Goal: Task Accomplishment & Management: Manage account settings

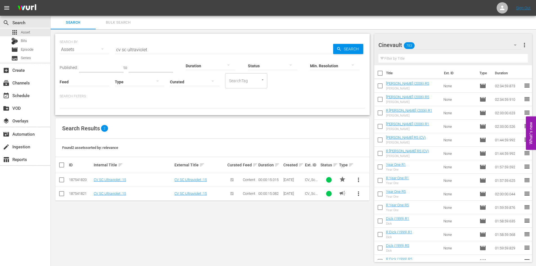
scroll to position [1, 0]
drag, startPoint x: 177, startPoint y: 48, endPoint x: 110, endPoint y: 50, distance: 67.3
click at [110, 50] on div "SEARCH BY Search By Assets Search ID, Title, Description, Keywords, or Category…" at bounding box center [213, 45] width 306 height 20
click at [209, 42] on div "SEARCH BY Search By Assets Search ID, Title, Description, Keywords, or Category…" at bounding box center [213, 45] width 306 height 20
drag, startPoint x: 195, startPoint y: 51, endPoint x: 159, endPoint y: 56, distance: 36.1
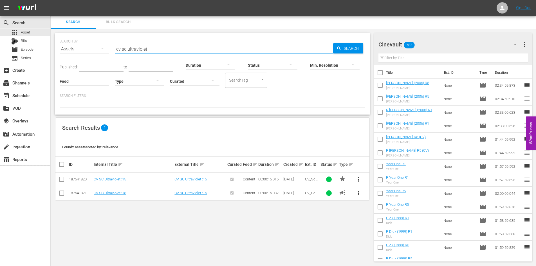
click at [159, 56] on div "SEARCH BY Search By Assets Search ID, Title, Description, Keywords, or Category…" at bounding box center [212, 73] width 315 height 81
drag, startPoint x: 174, startPoint y: 46, endPoint x: 130, endPoint y: 51, distance: 44.4
click at [130, 51] on input "cv sc ultraviolet" at bounding box center [224, 49] width 218 height 14
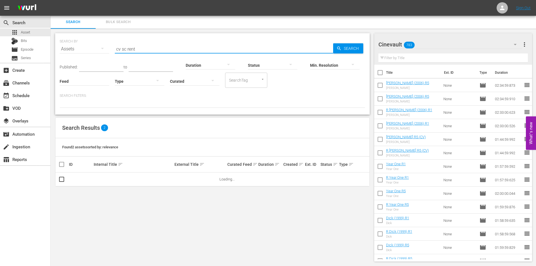
type input "cv sc rent"
click at [357, 48] on span "Search" at bounding box center [353, 48] width 22 height 10
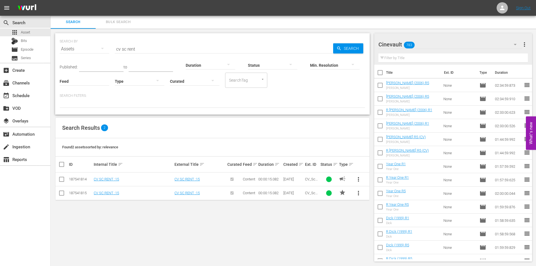
click at [358, 180] on span "more_vert" at bounding box center [358, 179] width 7 height 7
click at [390, 221] on div "Replace within all episodes" at bounding box center [397, 223] width 54 height 14
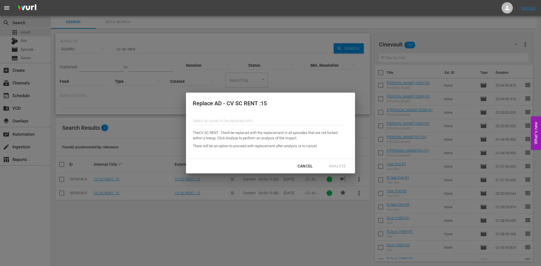
click at [260, 120] on input "text" at bounding box center [269, 121] width 152 height 14
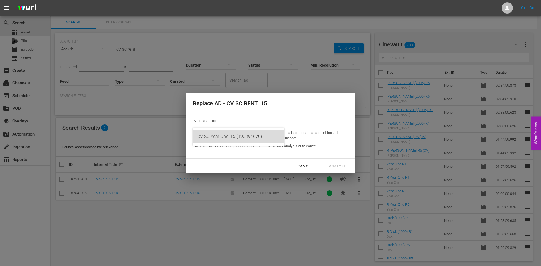
click at [253, 133] on div "CV SC Year One :15 (190394670)" at bounding box center [238, 137] width 82 height 14
type input "CV SC Year One :15 (190394670)"
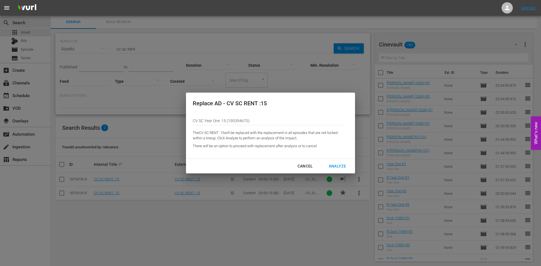
click at [344, 166] on div "Analyze" at bounding box center [337, 166] width 26 height 7
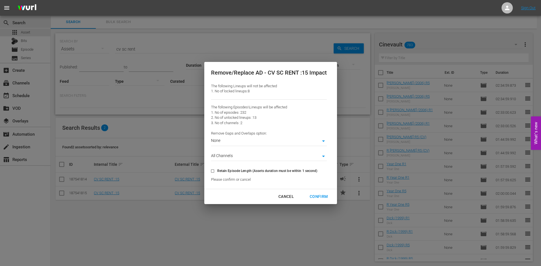
click at [289, 170] on span "Retain Episode Length (Assets duration must be within 1 second)" at bounding box center [267, 170] width 100 height 5
click at [217, 170] on input "Retain Episode Length (Assets duration must be within 1 second)" at bounding box center [212, 172] width 9 height 9
checkbox input "true"
click at [318, 195] on div "Confirm" at bounding box center [318, 196] width 27 height 7
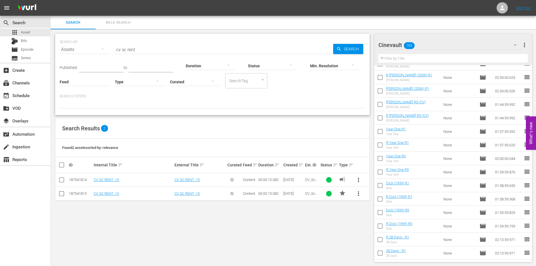
scroll to position [0, 0]
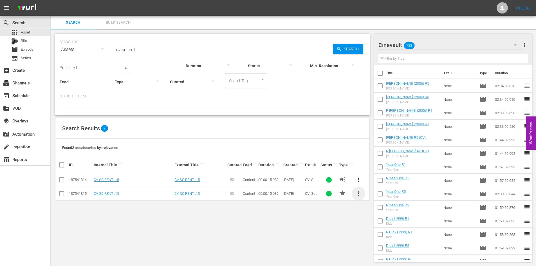
click at [358, 196] on span "more_vert" at bounding box center [358, 193] width 7 height 7
click at [398, 236] on div "Replace within all episodes" at bounding box center [397, 237] width 54 height 14
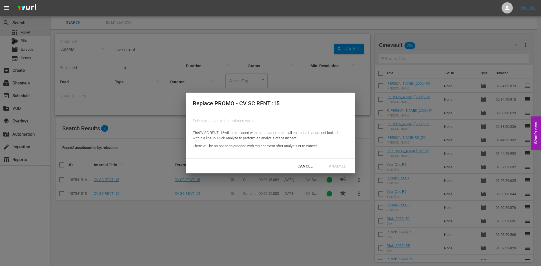
click at [260, 126] on div "Select an asset to be replaced with" at bounding box center [269, 122] width 152 height 16
click at [260, 124] on input "text" at bounding box center [269, 121] width 152 height 14
click at [266, 134] on div "CV SC Year One :15 (190394671)" at bounding box center [238, 137] width 82 height 14
type input "CV SC Year One :15 (190394671)"
click at [341, 168] on div "Analyze" at bounding box center [337, 166] width 26 height 7
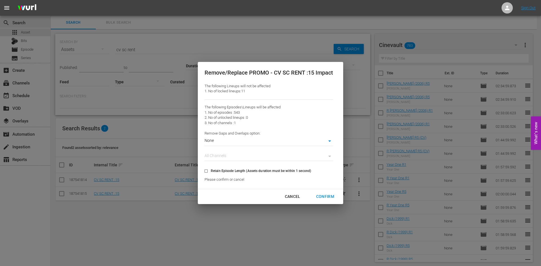
click at [294, 173] on span "Retain Episode Length (Assets duration must be within 1 second)" at bounding box center [261, 170] width 100 height 5
click at [211, 173] on input "Retain Episode Length (Assets duration must be within 1 second)" at bounding box center [205, 172] width 9 height 9
checkbox input "true"
click at [327, 197] on div "Confirm" at bounding box center [324, 196] width 27 height 7
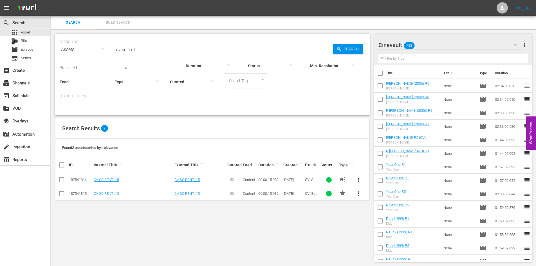
scroll to position [1, 0]
click at [360, 179] on span "more_vert" at bounding box center [358, 179] width 7 height 7
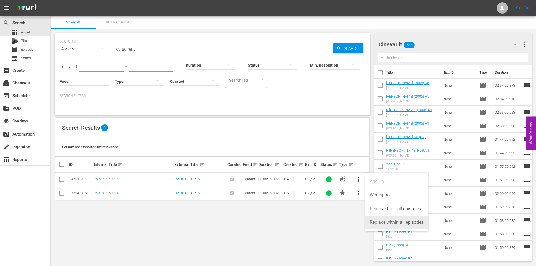
click at [379, 222] on div "Replace within all episodes" at bounding box center [397, 223] width 54 height 14
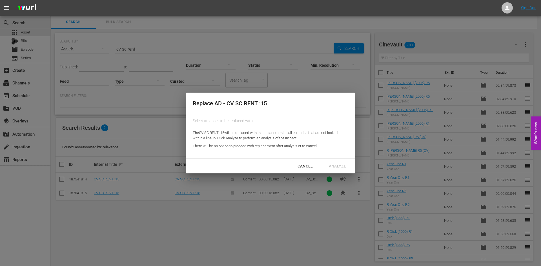
click at [252, 115] on input "text" at bounding box center [269, 121] width 152 height 14
click at [249, 133] on div "CV SC Year One :15 (190394670)" at bounding box center [238, 137] width 82 height 14
type input "CV SC Year One :15 (190394670)"
click at [340, 166] on div "Analyze" at bounding box center [337, 166] width 26 height 7
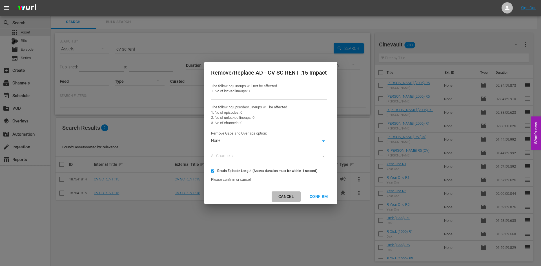
click at [287, 197] on div "Cancel" at bounding box center [286, 196] width 24 height 7
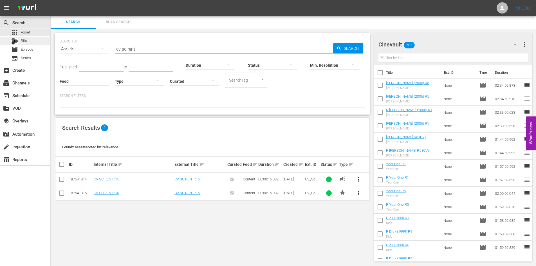
drag, startPoint x: 171, startPoint y: 52, endPoint x: 0, endPoint y: 39, distance: 171.7
type input "cv sc shotgun"
click at [360, 179] on span "more_vert" at bounding box center [358, 179] width 7 height 7
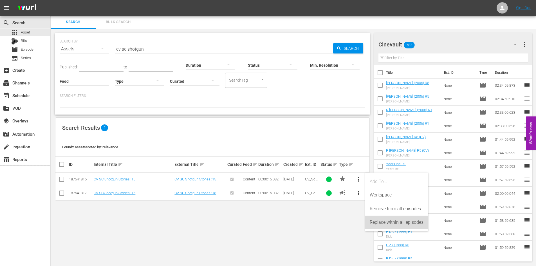
click at [383, 222] on div "Replace within all episodes" at bounding box center [397, 223] width 54 height 14
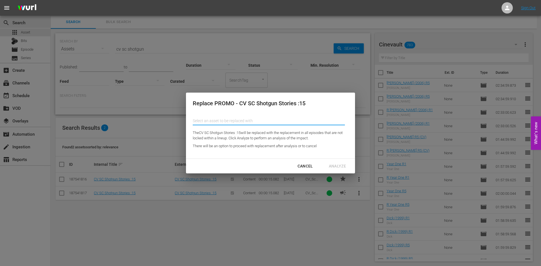
click at [258, 120] on input "text" at bounding box center [269, 121] width 152 height 14
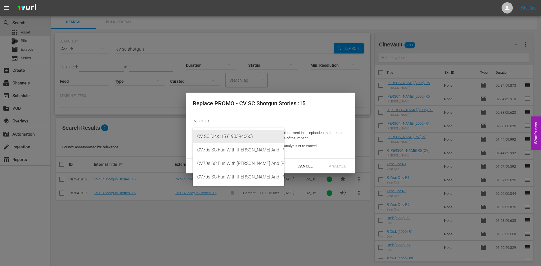
click at [262, 140] on div "CV SC Dick :15 (190394666)" at bounding box center [238, 137] width 82 height 14
type input "CV SC Dick :15 (190394666)"
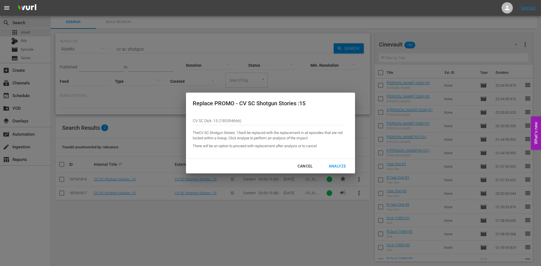
click at [344, 165] on div "Analyze" at bounding box center [337, 166] width 26 height 7
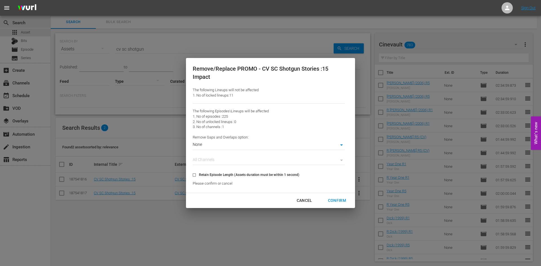
click at [228, 178] on label "Retain Episode Length (Assets duration must be within 1 second)" at bounding box center [244, 174] width 110 height 9
click at [199, 178] on input "Retain Episode Length (Assets duration must be within 1 second)" at bounding box center [193, 175] width 9 height 9
checkbox input "true"
click at [339, 199] on div "Confirm" at bounding box center [336, 200] width 27 height 7
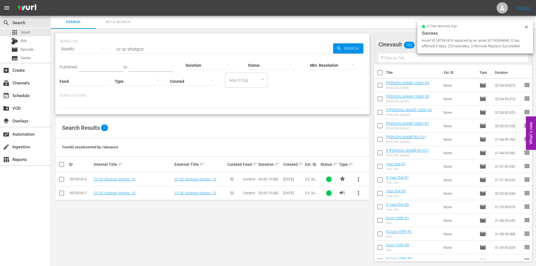
click at [358, 194] on span "more_vert" at bounding box center [358, 193] width 7 height 7
click at [394, 235] on div "Replace within all episodes" at bounding box center [397, 236] width 54 height 14
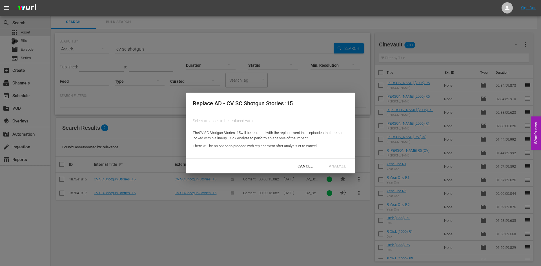
click at [242, 120] on input "text" at bounding box center [269, 121] width 152 height 14
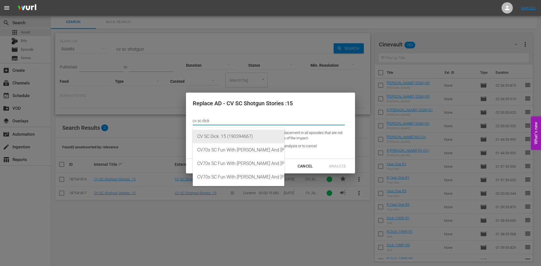
click at [242, 136] on div "CV SC Dick :15 (190394667)" at bounding box center [238, 137] width 82 height 14
type input "CV SC Dick :15 (190394667)"
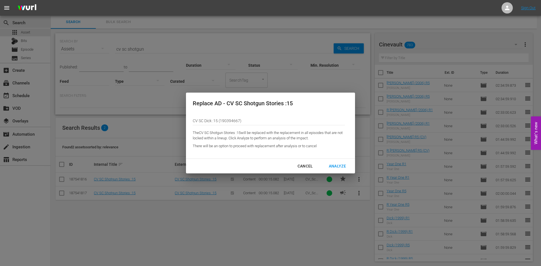
click at [342, 168] on div "Analyze" at bounding box center [337, 166] width 26 height 7
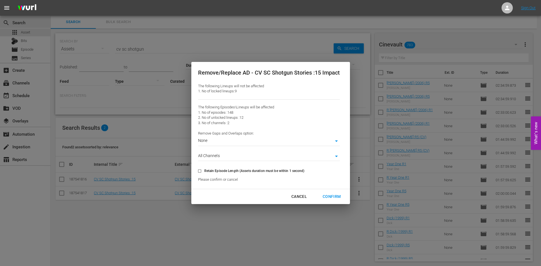
click at [287, 172] on span "Retain Episode Length (Assets duration must be within 1 second)" at bounding box center [254, 170] width 100 height 5
click at [204, 172] on input "Retain Episode Length (Assets duration must be within 1 second)" at bounding box center [199, 172] width 9 height 9
checkbox input "true"
click at [340, 197] on div "Confirm" at bounding box center [331, 196] width 27 height 7
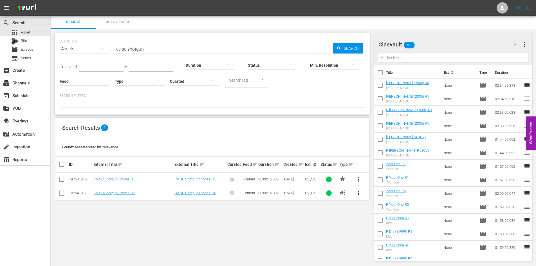
click at [351, 192] on td "campaign" at bounding box center [344, 193] width 12 height 14
click at [360, 192] on span "more_vert" at bounding box center [358, 193] width 7 height 7
click at [390, 238] on div "Replace within all episodes" at bounding box center [397, 236] width 54 height 14
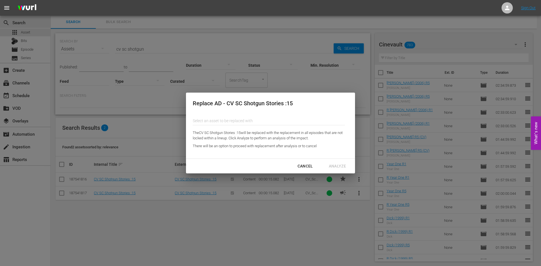
click at [242, 122] on input "text" at bounding box center [269, 121] width 152 height 14
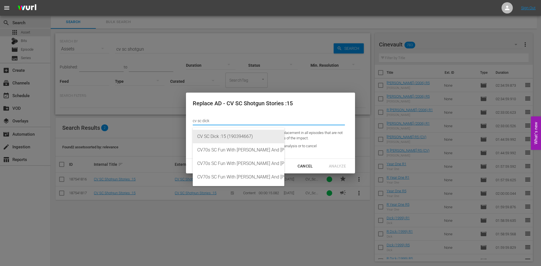
click at [249, 136] on div "CV SC Dick :15 (190394667)" at bounding box center [238, 137] width 82 height 14
type input "CV SC Dick :15 (190394667)"
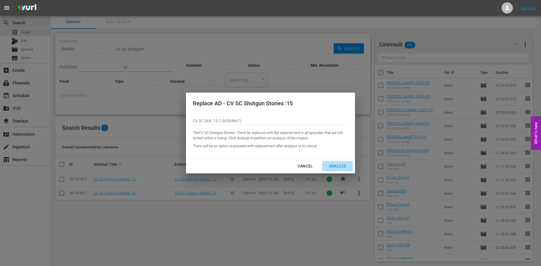
click at [337, 163] on div "Analyze" at bounding box center [337, 166] width 26 height 7
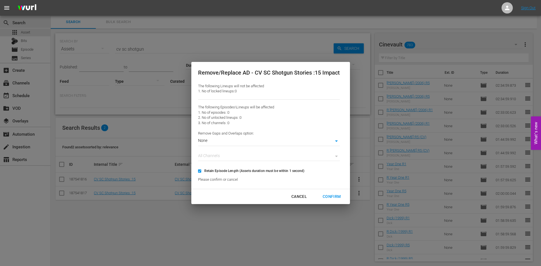
click at [300, 197] on div "Cancel" at bounding box center [299, 196] width 24 height 7
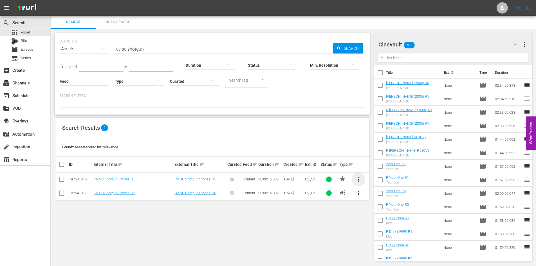
click at [358, 179] on span "more_vert" at bounding box center [358, 179] width 7 height 7
click at [406, 221] on div "Replace within all episodes" at bounding box center [397, 223] width 54 height 14
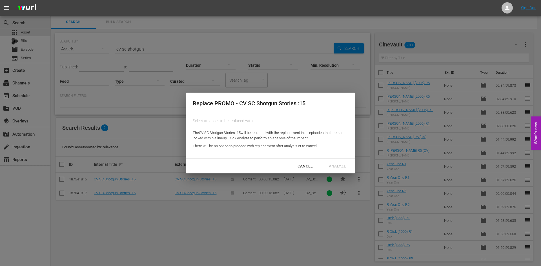
click at [227, 117] on input "text" at bounding box center [269, 121] width 152 height 14
click at [253, 119] on input "cv sc dick" at bounding box center [269, 121] width 152 height 14
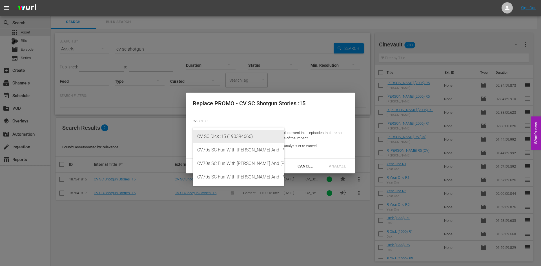
click at [260, 134] on div "CV SC Dick :15 (190394666)" at bounding box center [238, 137] width 82 height 14
type input "CV SC Dick :15 (190394666)"
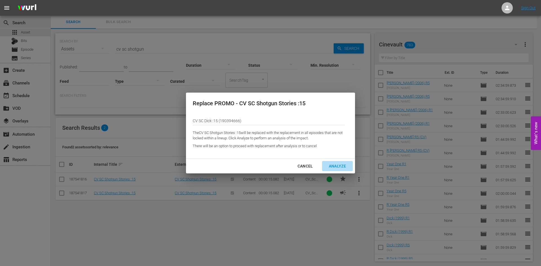
click at [338, 169] on div "Analyze" at bounding box center [337, 166] width 26 height 7
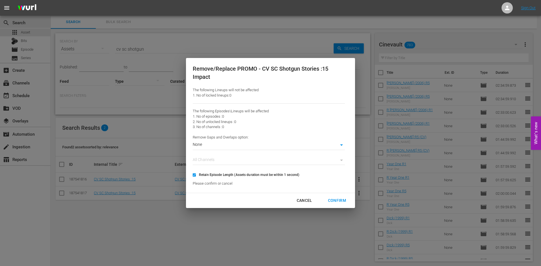
click at [308, 197] on div "Cancel" at bounding box center [304, 200] width 24 height 7
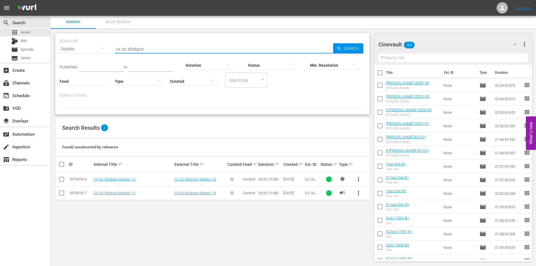
drag, startPoint x: 164, startPoint y: 48, endPoint x: 127, endPoint y: 47, distance: 36.6
click at [127, 47] on input "cv sc shotgun" at bounding box center [224, 49] width 218 height 14
type input "cv sc the cave"
click at [344, 50] on span "Search" at bounding box center [353, 48] width 22 height 10
click at [357, 177] on span "more_vert" at bounding box center [358, 179] width 7 height 7
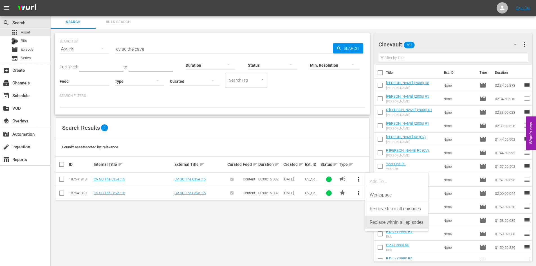
click at [383, 227] on div "Replace within all episodes" at bounding box center [397, 223] width 54 height 14
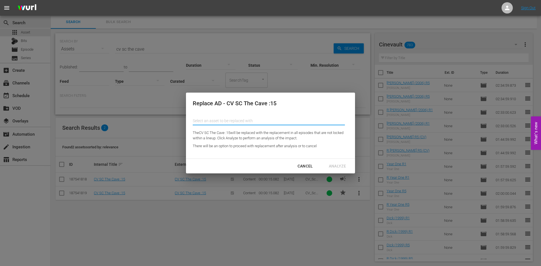
click at [278, 123] on input "text" at bounding box center [269, 121] width 152 height 14
click at [257, 151] on div "CV SC The [PERSON_NAME] :15 (190394668)" at bounding box center [238, 150] width 82 height 14
type input "CV SC The [PERSON_NAME] :15 (190394668)"
click at [332, 164] on div "Analyze" at bounding box center [337, 166] width 26 height 7
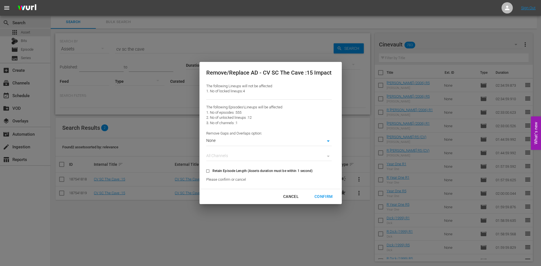
click at [308, 169] on span "Retain Episode Length (Assets duration must be within 1 second)" at bounding box center [262, 170] width 100 height 5
click at [212, 169] on input "Retain Episode Length (Assets duration must be within 1 second)" at bounding box center [207, 172] width 9 height 9
checkbox input "true"
click at [327, 195] on div "Confirm" at bounding box center [323, 196] width 27 height 7
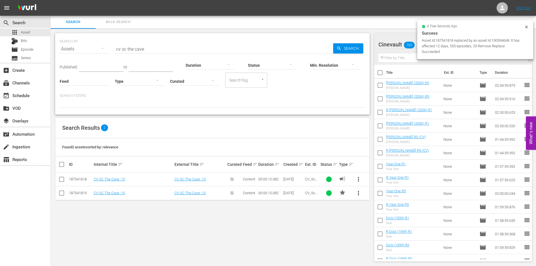
click at [358, 193] on span "more_vert" at bounding box center [358, 193] width 7 height 7
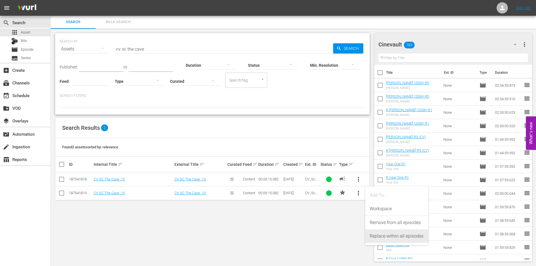
click at [379, 234] on div "Replace within all episodes" at bounding box center [397, 236] width 54 height 14
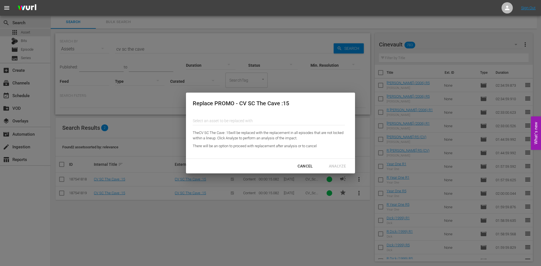
click at [295, 116] on input "text" at bounding box center [269, 121] width 152 height 14
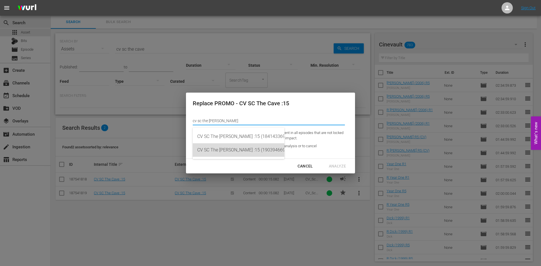
click at [272, 146] on div "CV SC The [PERSON_NAME] :15 (190394669)" at bounding box center [238, 150] width 82 height 14
type input "CV SC The [PERSON_NAME] :15 (190394669)"
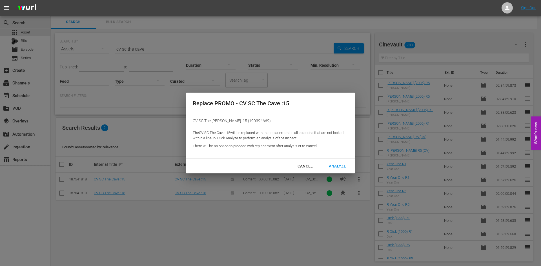
click at [339, 165] on div "Analyze" at bounding box center [337, 166] width 26 height 7
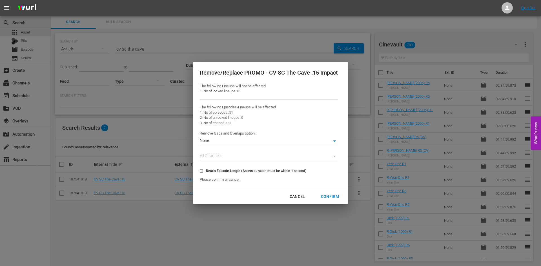
click at [277, 169] on span "Retain Episode Length (Assets duration must be within 1 second)" at bounding box center [256, 170] width 100 height 5
click at [206, 169] on input "Retain Episode Length (Assets duration must be within 1 second)" at bounding box center [201, 172] width 9 height 9
checkbox input "true"
click at [333, 195] on div "Confirm" at bounding box center [329, 196] width 27 height 7
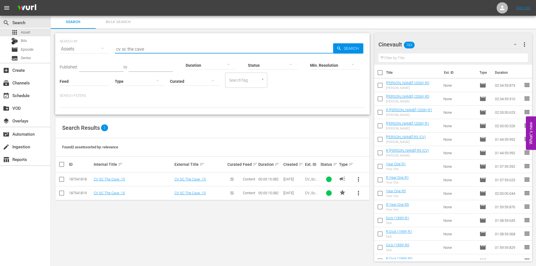
drag, startPoint x: 163, startPoint y: 50, endPoint x: 128, endPoint y: 47, distance: 35.0
click at [128, 47] on input "cv sc the cave" at bounding box center [224, 49] width 218 height 14
type input "cv sc ultraviolet"
click at [362, 175] on button "more_vert" at bounding box center [359, 180] width 14 height 14
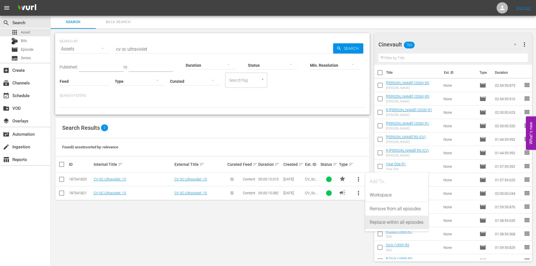
click at [391, 224] on div "Replace within all episodes" at bounding box center [397, 223] width 54 height 14
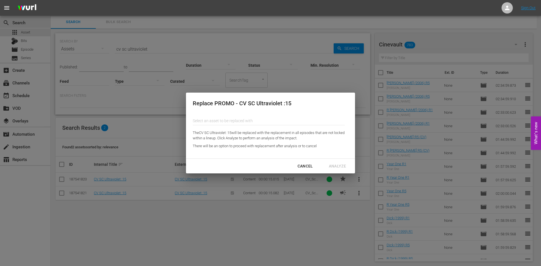
click at [263, 118] on input "text" at bounding box center [269, 121] width 152 height 14
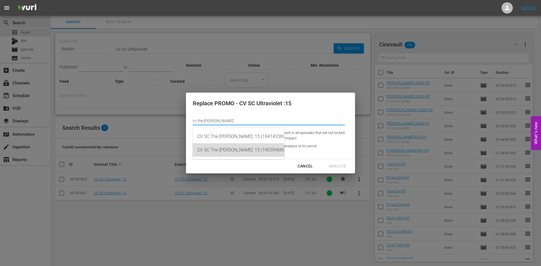
click at [258, 152] on div "CV SC The [PERSON_NAME] :15 (190394669)" at bounding box center [238, 150] width 82 height 14
type input "CV SC The [PERSON_NAME] :15 (190394669)"
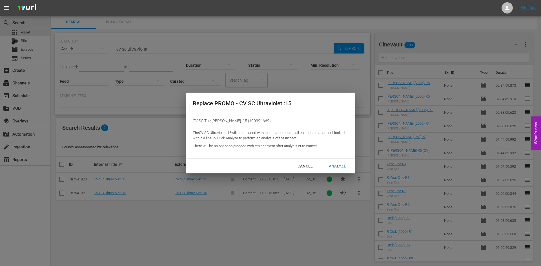
click at [333, 169] on div "Analyze" at bounding box center [337, 166] width 26 height 7
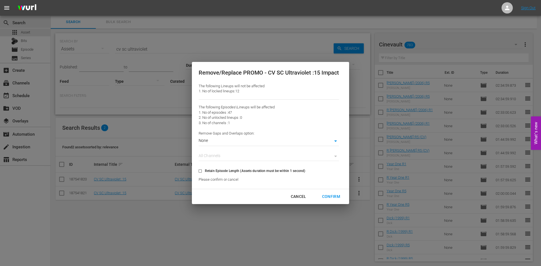
click at [298, 175] on label "Retain Episode Length (Assets duration must be within 1 second)" at bounding box center [250, 170] width 110 height 9
click at [205, 175] on input "Retain Episode Length (Assets duration must be within 1 second)" at bounding box center [199, 172] width 9 height 9
checkbox input "true"
click at [335, 195] on div "Confirm" at bounding box center [330, 196] width 27 height 7
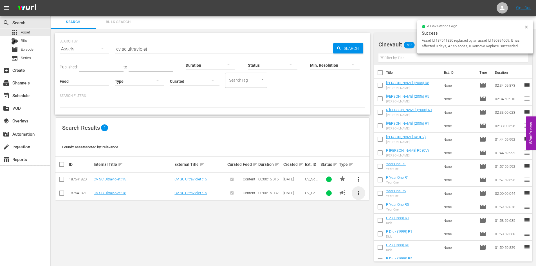
click at [360, 196] on span "more_vert" at bounding box center [358, 193] width 7 height 7
click at [391, 237] on div "Replace within all episodes" at bounding box center [397, 236] width 54 height 14
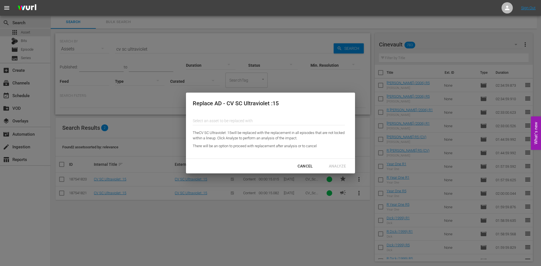
click at [285, 125] on div "Select an asset to be replaced with" at bounding box center [269, 121] width 152 height 14
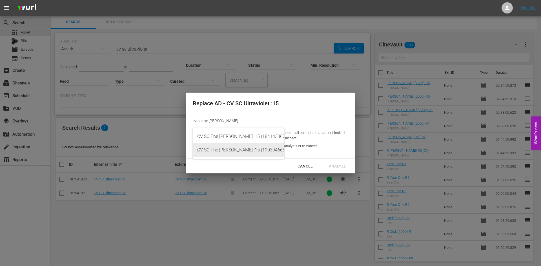
click at [271, 147] on div "CV SC The [PERSON_NAME] :15 (190394668)" at bounding box center [238, 150] width 82 height 14
type input "CV SC The [PERSON_NAME] :15 (190394668)"
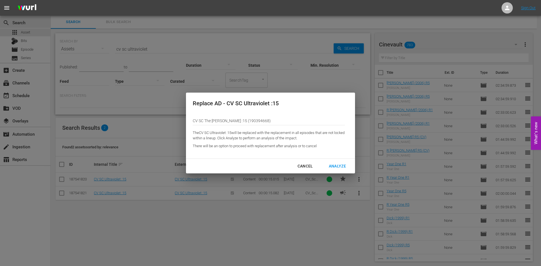
click at [340, 164] on div "Analyze" at bounding box center [337, 166] width 26 height 7
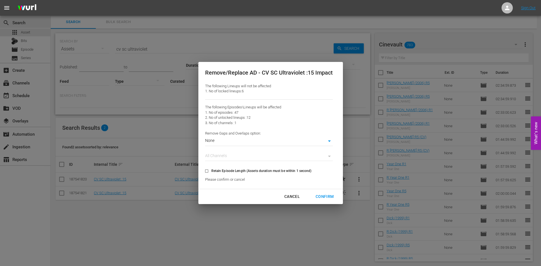
click at [288, 172] on span "Retain Episode Length (Assets duration must be within 1 second)" at bounding box center [261, 170] width 100 height 5
click at [211, 172] on input "Retain Episode Length (Assets duration must be within 1 second)" at bounding box center [206, 172] width 9 height 9
checkbox input "true"
click at [326, 197] on div "Confirm" at bounding box center [324, 196] width 27 height 7
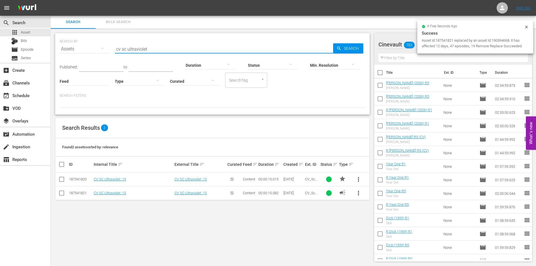
click at [281, 48] on input "cv sc ultraviolet" at bounding box center [224, 49] width 218 height 14
drag, startPoint x: 281, startPoint y: 48, endPoint x: 31, endPoint y: 31, distance: 250.3
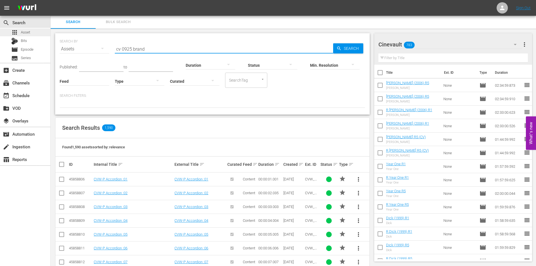
type input "cv 0925 brand"
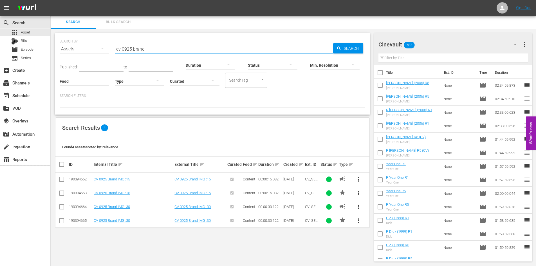
click at [61, 164] on input "checkbox" at bounding box center [63, 164] width 11 height 7
checkbox input "true"
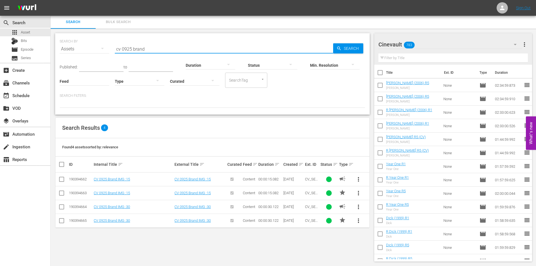
checkbox input "true"
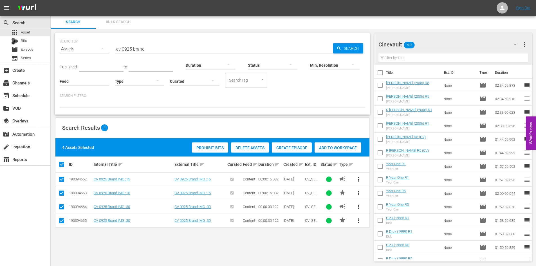
click at [351, 149] on span "Add to Workspace" at bounding box center [338, 148] width 47 height 5
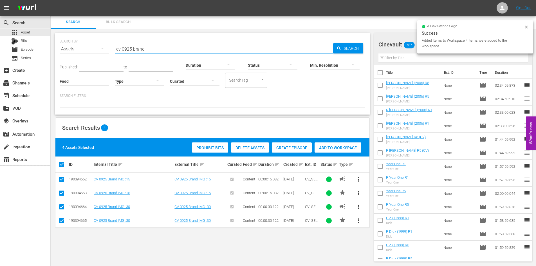
drag, startPoint x: 215, startPoint y: 49, endPoint x: 108, endPoint y: 48, distance: 107.3
click at [108, 48] on div "SEARCH BY Search By Assets Search ID, Title, Description, Keywords, or Category…" at bounding box center [213, 45] width 306 height 20
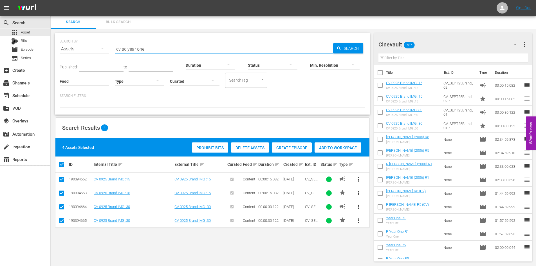
type input "cv sc year one"
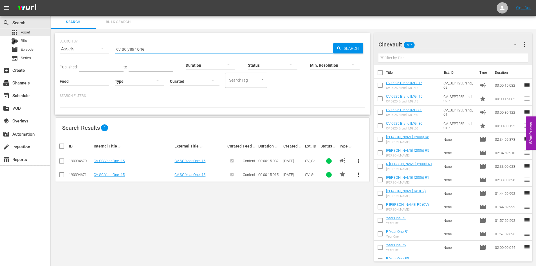
click at [61, 144] on input "checkbox" at bounding box center [63, 146] width 11 height 7
checkbox input "true"
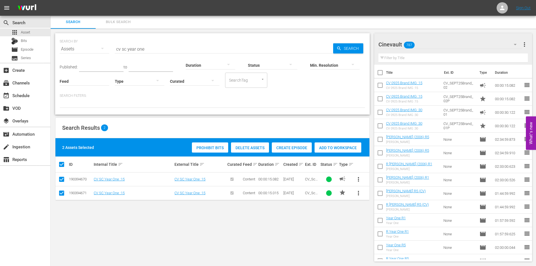
click at [351, 149] on span "Add to Workspace" at bounding box center [338, 148] width 47 height 5
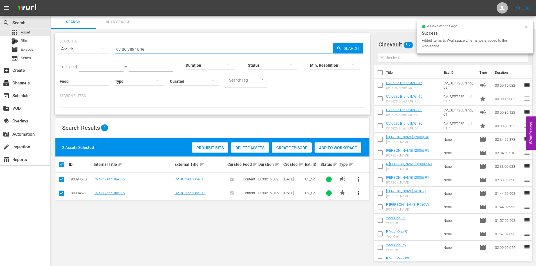
drag, startPoint x: 187, startPoint y: 48, endPoint x: 128, endPoint y: 57, distance: 60.3
click at [128, 57] on div "SEARCH BY Search By Assets Search ID, Title, Description, Keywords, or Category…" at bounding box center [212, 73] width 315 height 81
type input "cv sc dick"
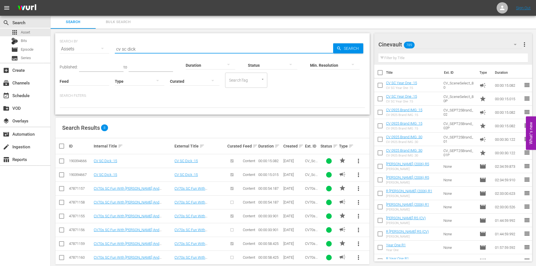
scroll to position [10, 0]
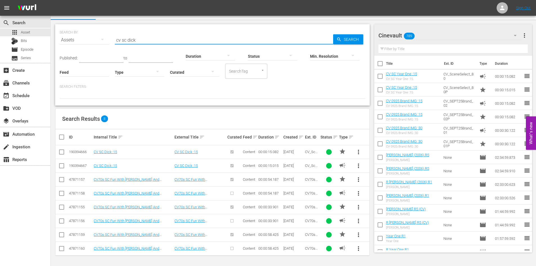
click at [61, 151] on input "checkbox" at bounding box center [61, 153] width 7 height 7
checkbox input "true"
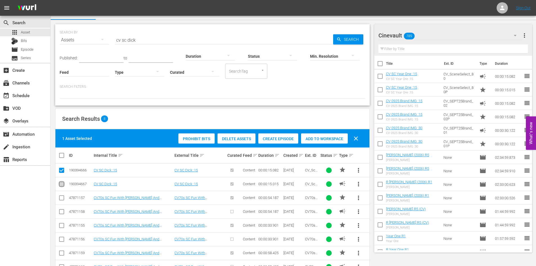
click at [62, 184] on input "checkbox" at bounding box center [61, 185] width 7 height 7
checkbox input "true"
click at [309, 139] on span "Add to Workspace" at bounding box center [324, 139] width 47 height 5
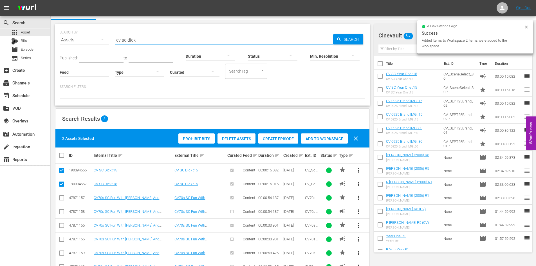
drag, startPoint x: 176, startPoint y: 37, endPoint x: 82, endPoint y: 50, distance: 94.4
click at [82, 47] on div "SEARCH BY Search By Assets Search ID, Title, Description, Keywords, or Category…" at bounding box center [213, 36] width 306 height 20
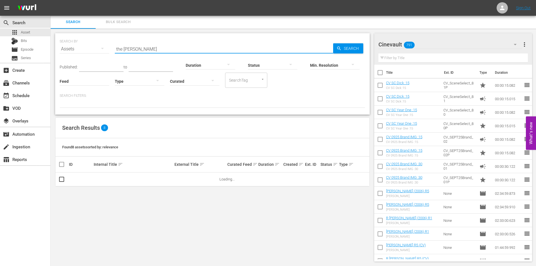
scroll to position [1, 0]
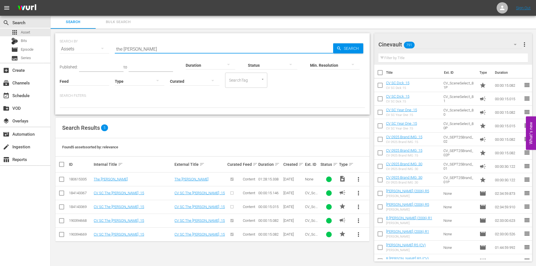
type input "the [PERSON_NAME]"
click at [60, 219] on input "checkbox" at bounding box center [61, 221] width 7 height 7
checkbox input "true"
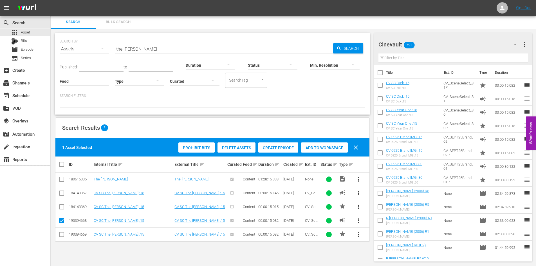
click at [62, 235] on input "checkbox" at bounding box center [61, 235] width 7 height 7
checkbox input "true"
click at [332, 146] on span "Add to Workspace" at bounding box center [324, 148] width 47 height 5
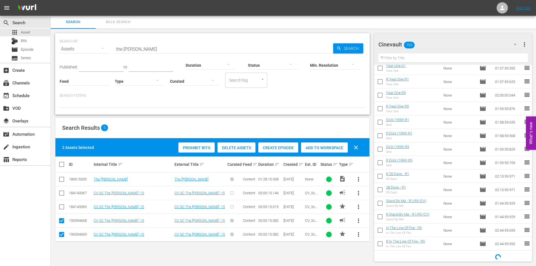
scroll to position [238, 0]
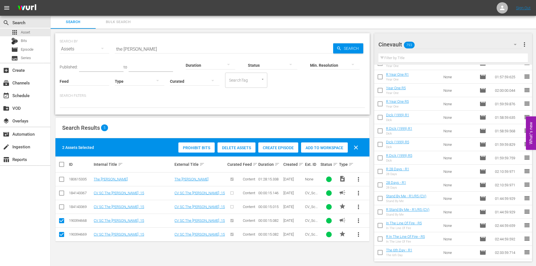
click at [439, 60] on input "text" at bounding box center [454, 57] width 150 height 9
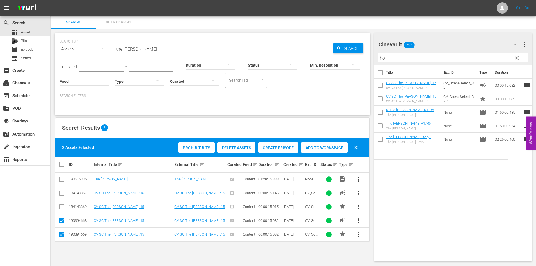
type input "h"
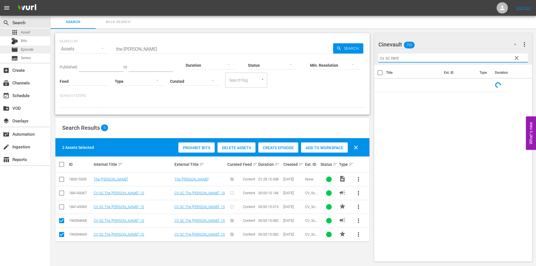
type input "cv sc rent"
click at [20, 48] on div "movie Episode" at bounding box center [22, 50] width 22 height 8
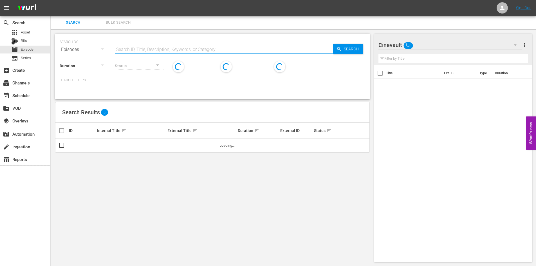
click at [173, 46] on input "text" at bounding box center [224, 50] width 218 height 14
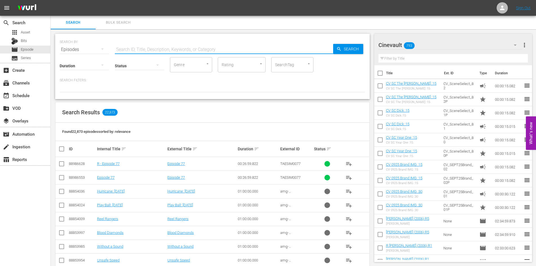
click at [187, 53] on input "text" at bounding box center [224, 50] width 218 height 14
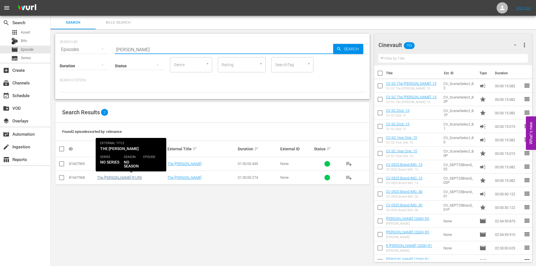
type input "[PERSON_NAME]"
click at [122, 178] on link "The [PERSON_NAME] R1/R5" at bounding box center [119, 177] width 45 height 4
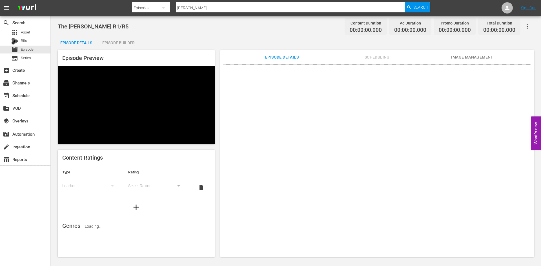
click at [114, 39] on div "Episode Builder" at bounding box center [118, 43] width 42 height 14
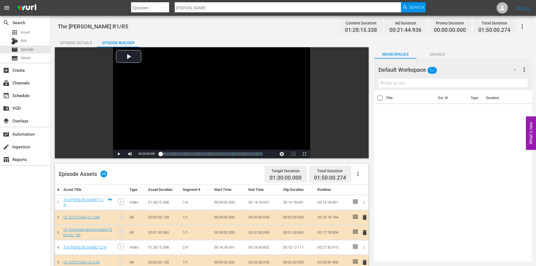
click at [396, 70] on div at bounding box center [399, 70] width 41 height 14
click at [443, 66] on div "Default Workspace 0" at bounding box center [450, 70] width 143 height 16
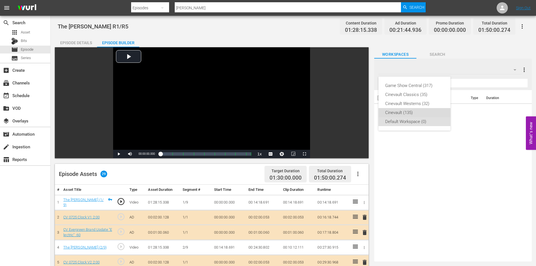
click at [424, 113] on div "Cinevault (135)" at bounding box center [414, 112] width 59 height 9
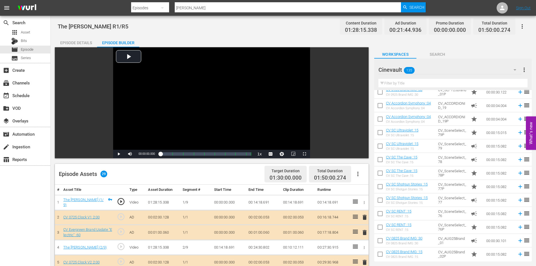
scroll to position [141, 0]
click at [381, 134] on input "checkbox" at bounding box center [380, 133] width 12 height 12
checkbox input "true"
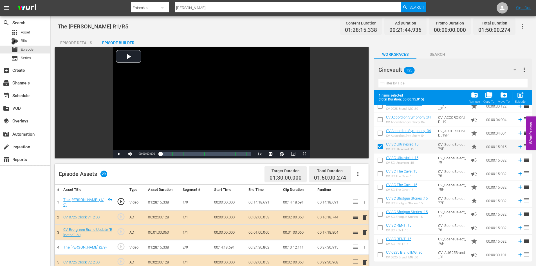
click at [382, 162] on input "checkbox" at bounding box center [380, 161] width 12 height 12
checkbox input "true"
click at [383, 176] on input "checkbox" at bounding box center [380, 175] width 12 height 12
checkbox input "true"
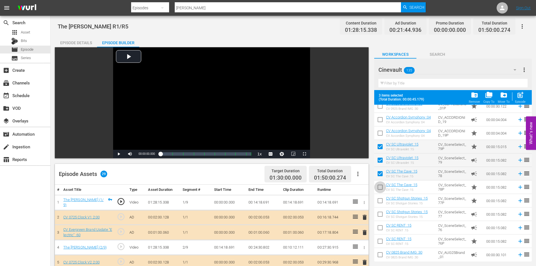
click at [384, 190] on input "checkbox" at bounding box center [380, 188] width 12 height 12
checkbox input "true"
click at [380, 197] on input "checkbox" at bounding box center [380, 202] width 12 height 12
checkbox input "true"
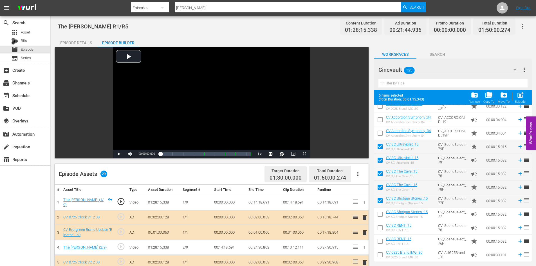
click at [380, 215] on input "checkbox" at bounding box center [380, 215] width 12 height 12
checkbox input "true"
click at [381, 231] on input "checkbox" at bounding box center [380, 229] width 12 height 12
checkbox input "true"
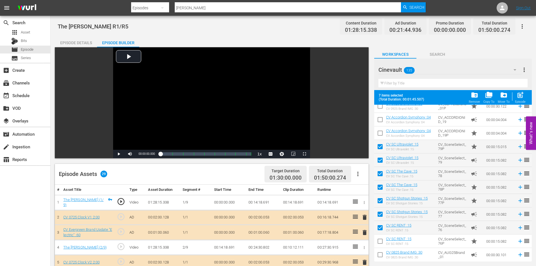
click at [381, 240] on input "checkbox" at bounding box center [380, 243] width 12 height 12
checkbox input "true"
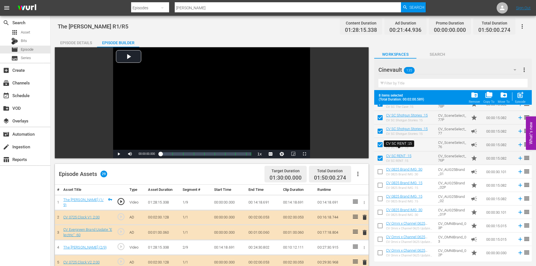
scroll to position [225, 0]
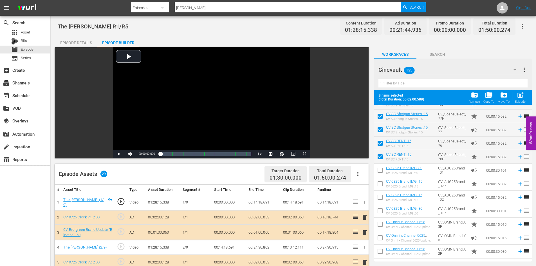
click at [381, 170] on input "checkbox" at bounding box center [380, 172] width 12 height 12
checkbox input "true"
click at [380, 182] on input "checkbox" at bounding box center [380, 185] width 12 height 12
checkbox input "true"
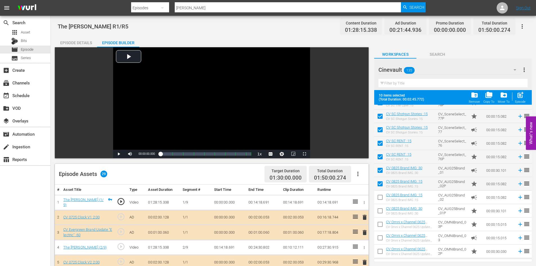
click at [380, 200] on input "checkbox" at bounding box center [380, 199] width 12 height 12
checkbox input "true"
click at [381, 212] on input "checkbox" at bounding box center [380, 212] width 12 height 12
checkbox input "true"
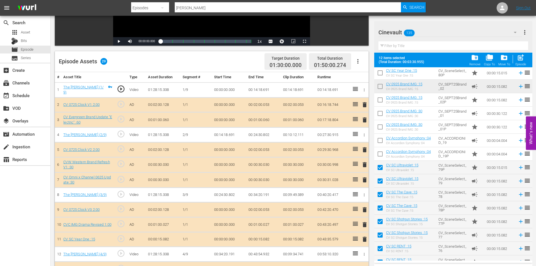
scroll to position [70, 0]
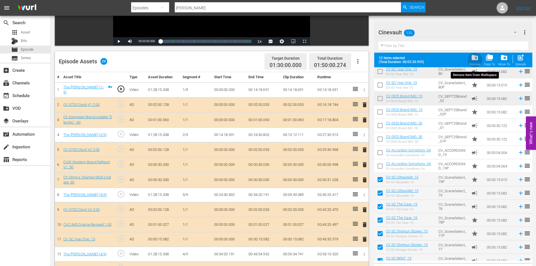
click at [477, 60] on span "folder_delete" at bounding box center [475, 58] width 8 height 8
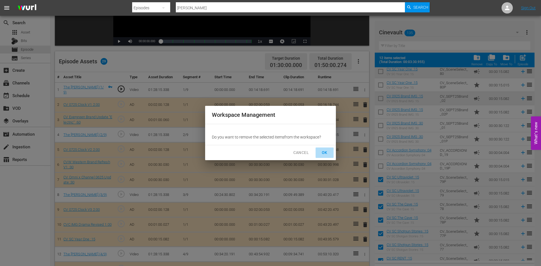
click at [327, 152] on span "OK" at bounding box center [324, 152] width 9 height 7
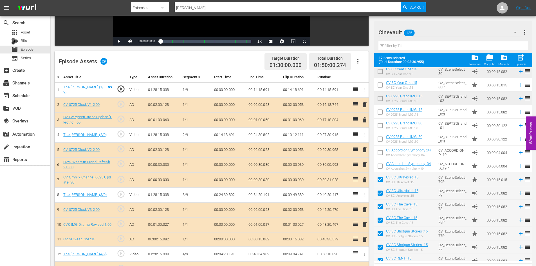
checkbox input "false"
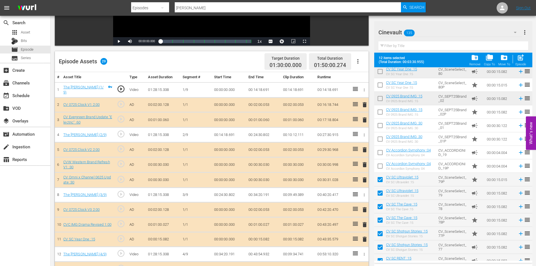
checkbox input "false"
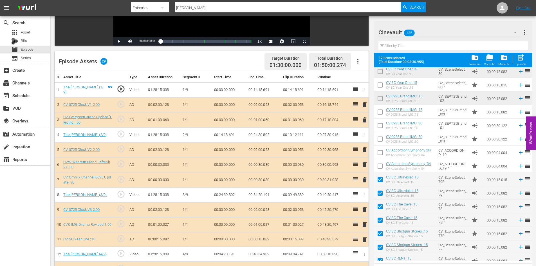
checkbox input "false"
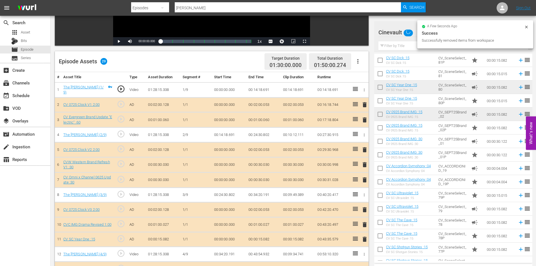
scroll to position [0, 0]
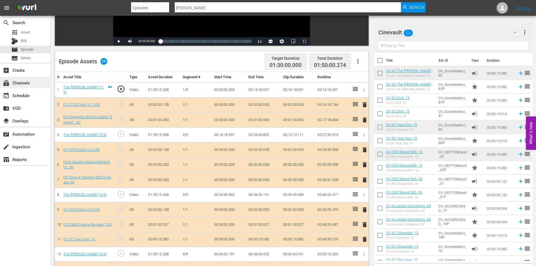
click at [26, 87] on div "subscriptions Channels" at bounding box center [25, 82] width 50 height 11
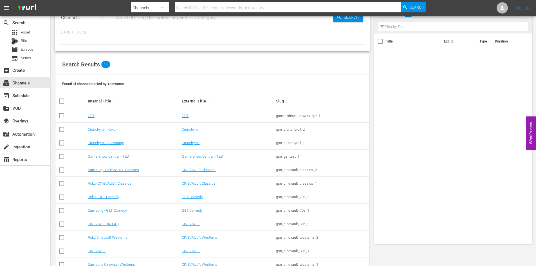
scroll to position [28, 0]
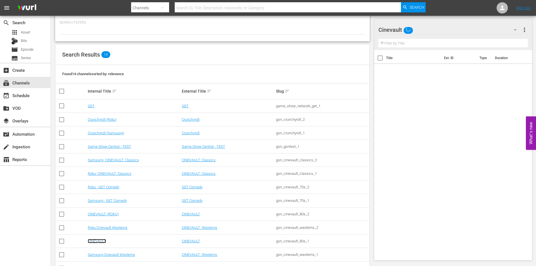
click at [102, 241] on link "CINEVAULT" at bounding box center [97, 241] width 18 height 4
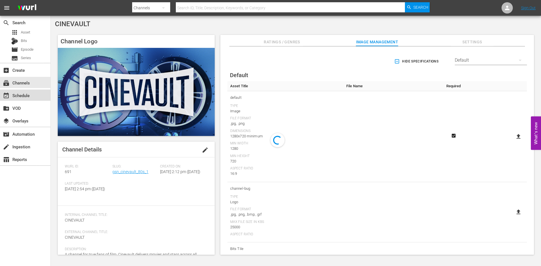
click at [32, 96] on div "event_available Schedule" at bounding box center [25, 95] width 50 height 11
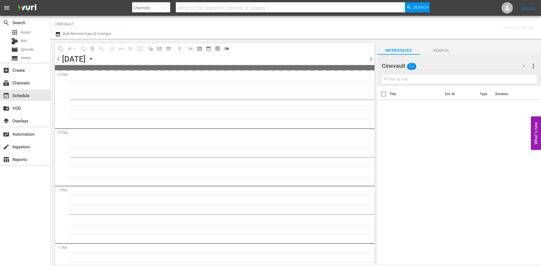
click at [94, 61] on icon "button" at bounding box center [91, 59] width 6 height 6
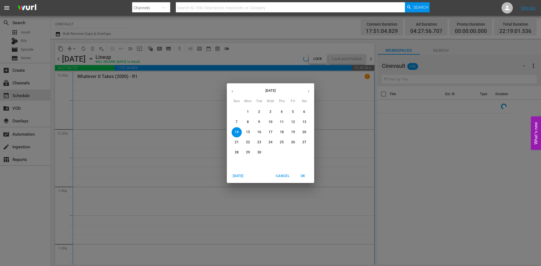
click at [244, 113] on span "1" at bounding box center [248, 112] width 10 height 5
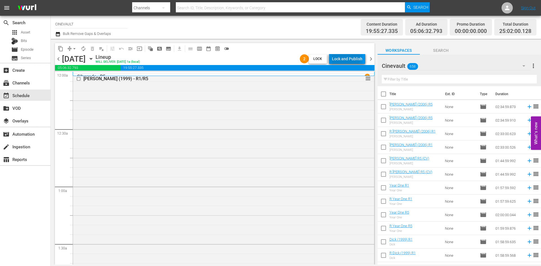
click at [344, 59] on div "Lock and Publish" at bounding box center [347, 59] width 30 height 10
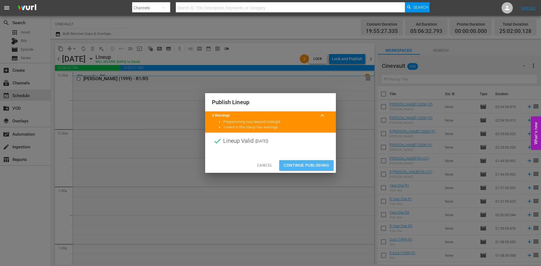
click at [319, 166] on span "Continue Publishing" at bounding box center [306, 165] width 45 height 7
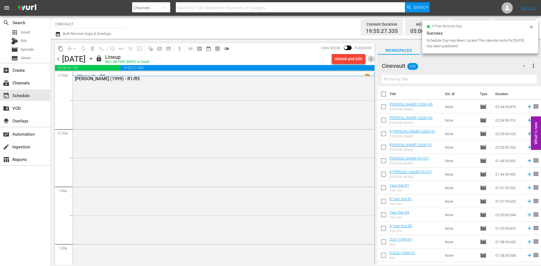
click at [371, 59] on span "chevron_right" at bounding box center [370, 58] width 7 height 7
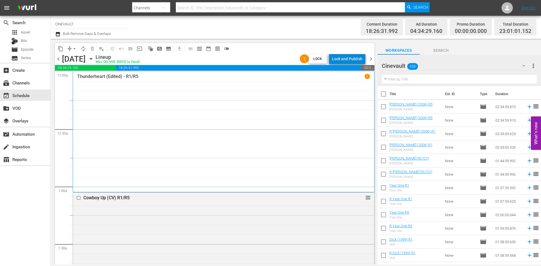
click at [361, 58] on div "Lock and Publish" at bounding box center [347, 59] width 30 height 10
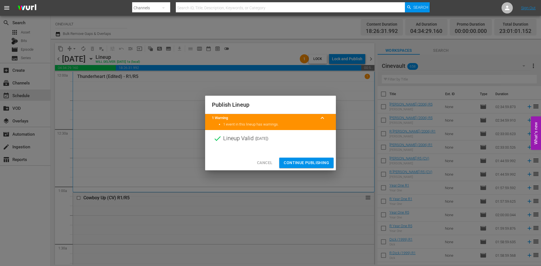
click at [323, 164] on span "Continue Publishing" at bounding box center [306, 162] width 45 height 7
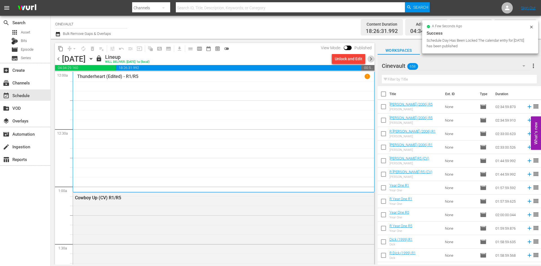
click at [370, 60] on span "chevron_right" at bounding box center [370, 58] width 7 height 7
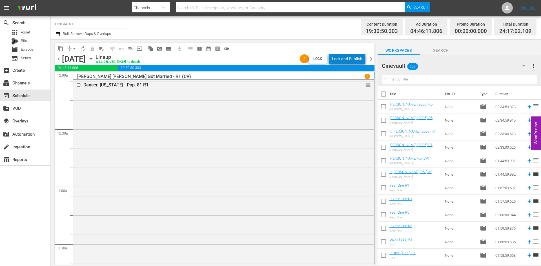
click at [354, 57] on div "Lock and Publish" at bounding box center [347, 59] width 30 height 10
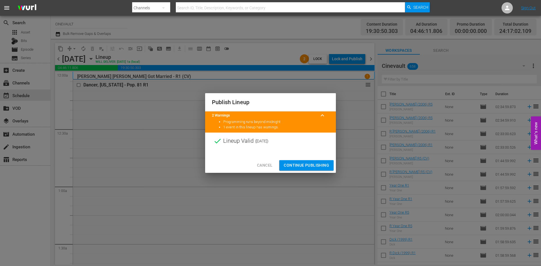
click at [322, 163] on span "Continue Publishing" at bounding box center [306, 165] width 45 height 7
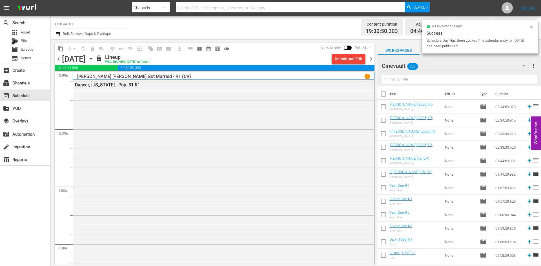
click at [368, 61] on span "chevron_right" at bounding box center [370, 58] width 7 height 7
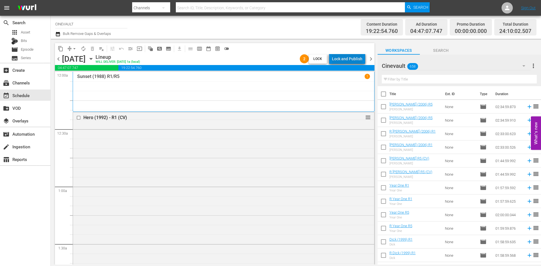
click at [356, 62] on div "Lock and Publish" at bounding box center [347, 59] width 30 height 10
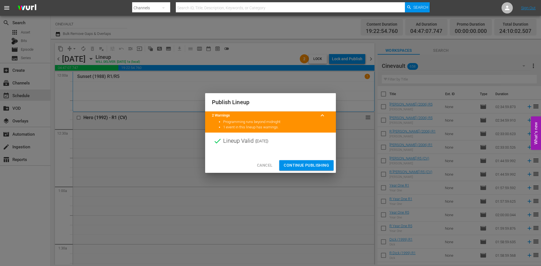
click at [317, 162] on button "Continue Publishing" at bounding box center [306, 165] width 54 height 10
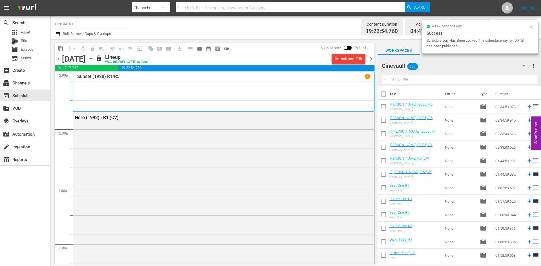
click at [370, 58] on span "chevron_right" at bounding box center [370, 58] width 7 height 7
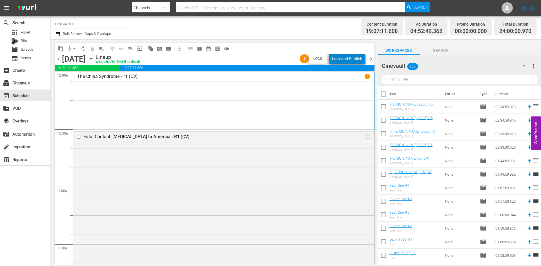
click at [357, 60] on div "Lock and Publish" at bounding box center [347, 59] width 30 height 10
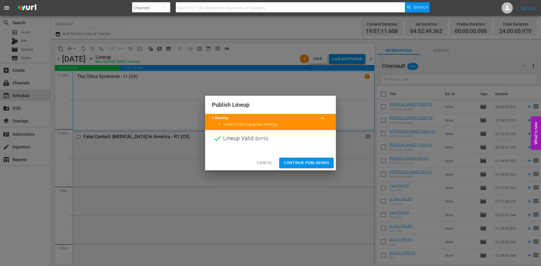
click at [312, 160] on span "Continue Publishing" at bounding box center [306, 162] width 45 height 7
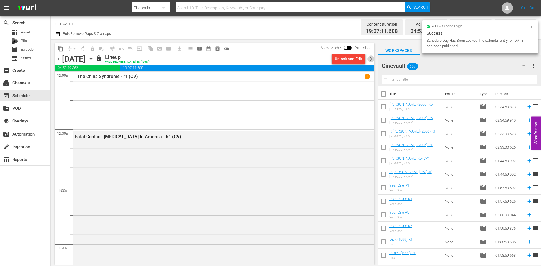
click at [371, 60] on span "chevron_right" at bounding box center [370, 58] width 7 height 7
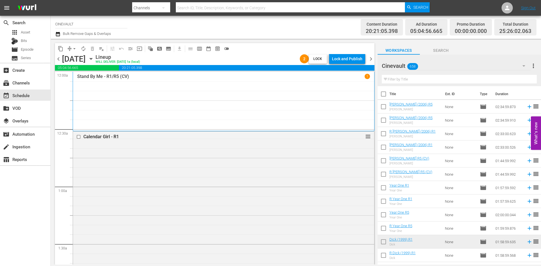
click at [357, 61] on div "Lock and Publish" at bounding box center [347, 59] width 30 height 10
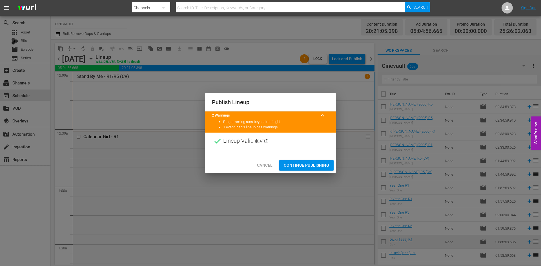
click at [323, 161] on button "Continue Publishing" at bounding box center [306, 165] width 54 height 10
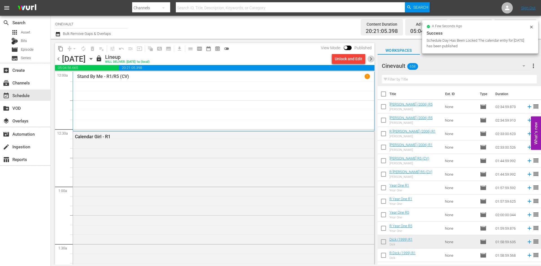
click at [371, 59] on span "chevron_right" at bounding box center [370, 58] width 7 height 7
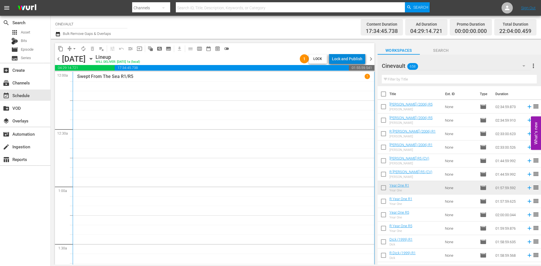
click at [359, 61] on div "Lock and Publish" at bounding box center [347, 59] width 30 height 10
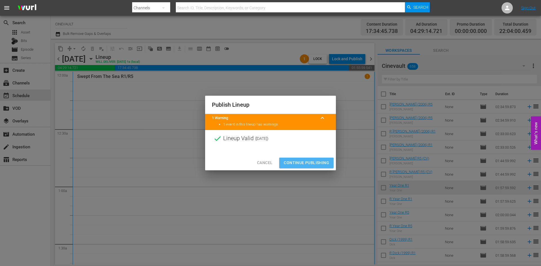
click at [320, 160] on span "Continue Publishing" at bounding box center [306, 162] width 45 height 7
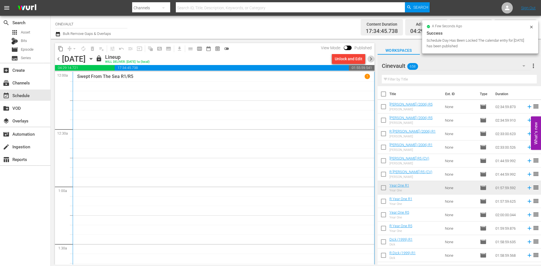
click at [372, 56] on span "chevron_right" at bounding box center [370, 58] width 7 height 7
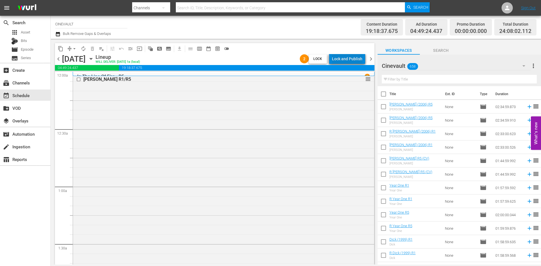
click at [356, 58] on div "Lock and Publish" at bounding box center [347, 59] width 30 height 10
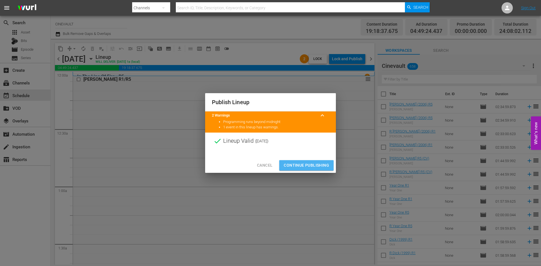
click at [322, 165] on span "Continue Publishing" at bounding box center [306, 165] width 45 height 7
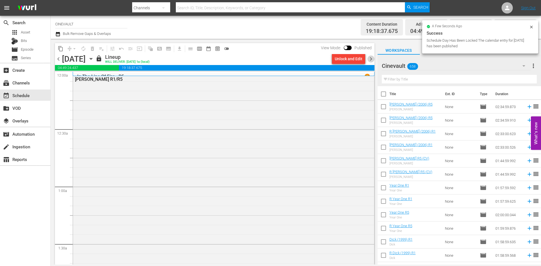
click at [374, 61] on span "chevron_right" at bounding box center [370, 58] width 7 height 7
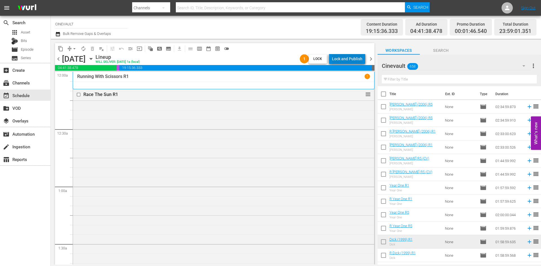
click at [358, 61] on div "Lock and Publish" at bounding box center [347, 59] width 30 height 10
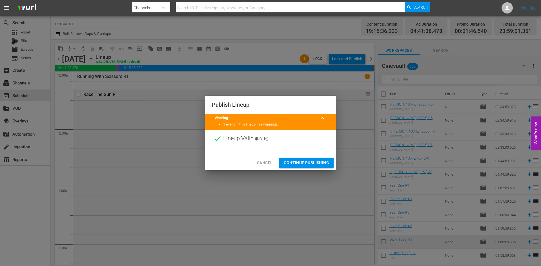
click at [316, 159] on button "Continue Publishing" at bounding box center [306, 163] width 54 height 10
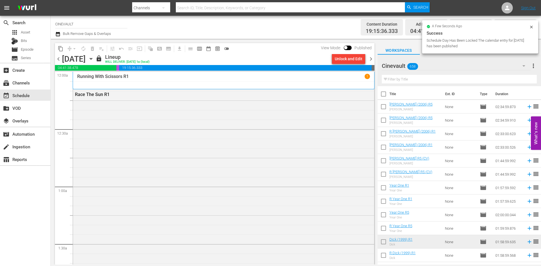
click at [372, 60] on span "chevron_right" at bounding box center [370, 58] width 7 height 7
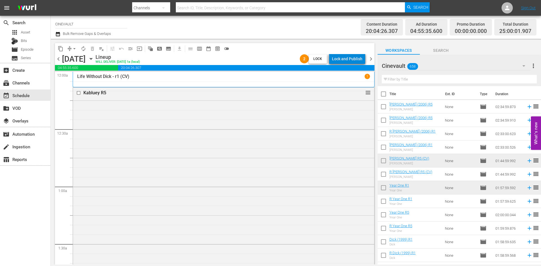
click at [358, 61] on div "Lock and Publish" at bounding box center [347, 59] width 30 height 10
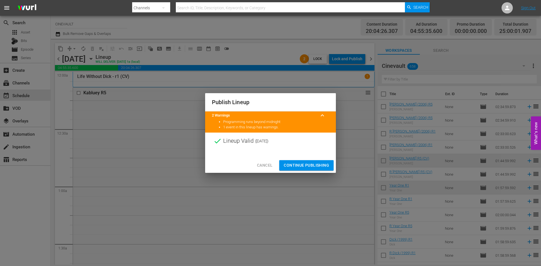
click at [320, 162] on span "Continue Publishing" at bounding box center [306, 165] width 45 height 7
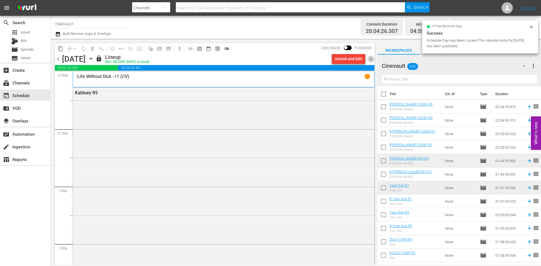
click at [368, 59] on span "chevron_right" at bounding box center [370, 58] width 7 height 7
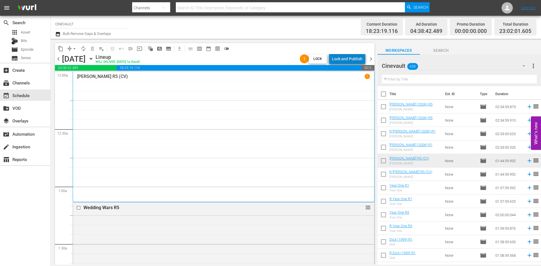
click at [359, 59] on div "Lock and Publish" at bounding box center [347, 59] width 30 height 10
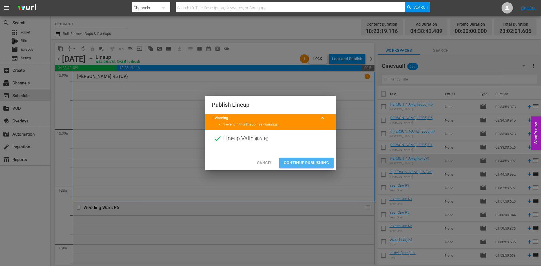
click at [319, 162] on span "Continue Publishing" at bounding box center [306, 162] width 45 height 7
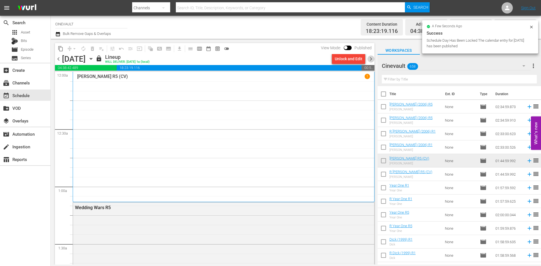
click at [369, 59] on span "chevron_right" at bounding box center [370, 58] width 7 height 7
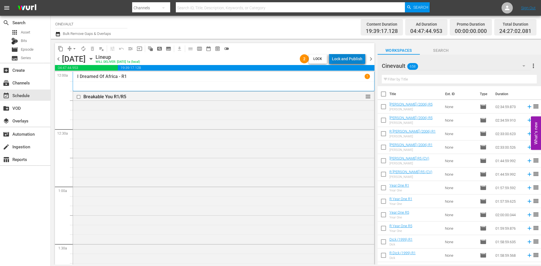
click at [361, 56] on div "Lock and Publish" at bounding box center [347, 59] width 30 height 10
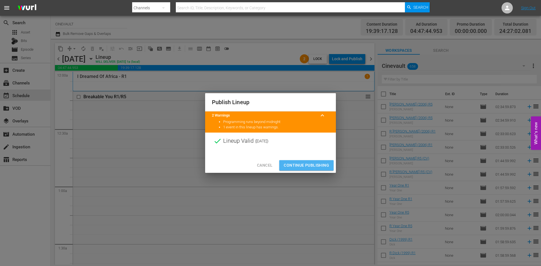
click at [321, 164] on span "Continue Publishing" at bounding box center [306, 165] width 45 height 7
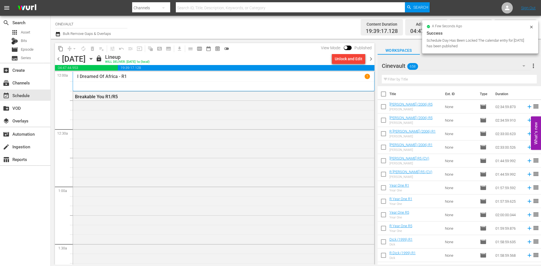
click at [369, 60] on span "chevron_right" at bounding box center [370, 58] width 7 height 7
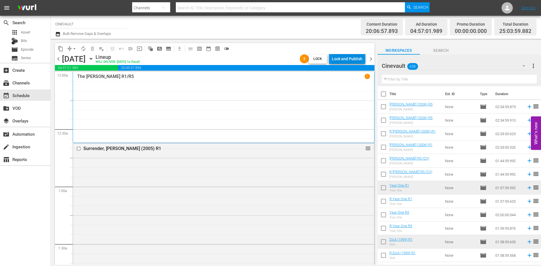
click at [358, 61] on div "Lock and Publish" at bounding box center [347, 59] width 30 height 10
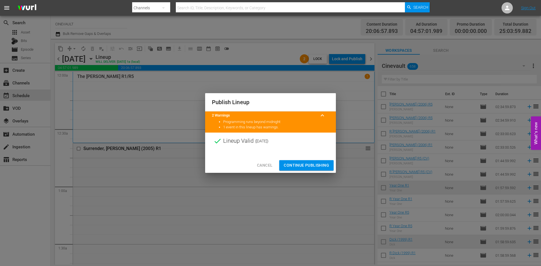
click at [324, 165] on span "Continue Publishing" at bounding box center [306, 165] width 45 height 7
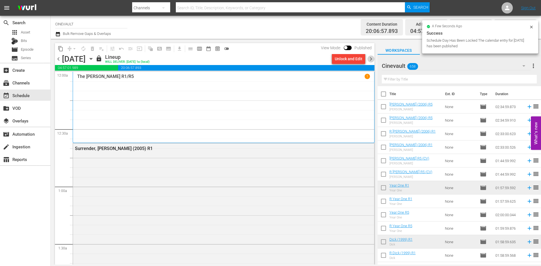
click at [371, 62] on span "chevron_right" at bounding box center [370, 58] width 7 height 7
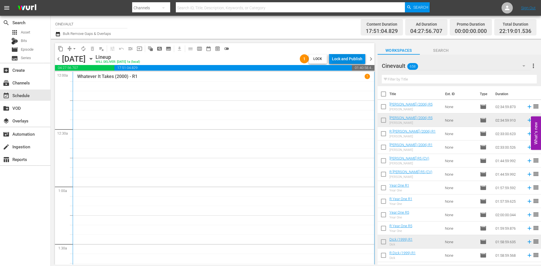
click at [356, 57] on div "Lock and Publish" at bounding box center [347, 59] width 30 height 10
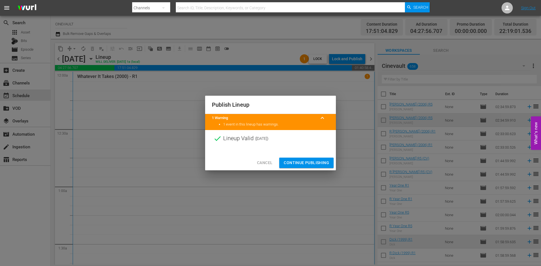
click at [323, 164] on span "Continue Publishing" at bounding box center [306, 162] width 45 height 7
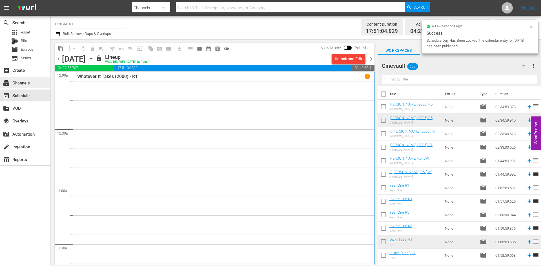
click at [37, 88] on div "subscriptions Channels" at bounding box center [25, 82] width 50 height 11
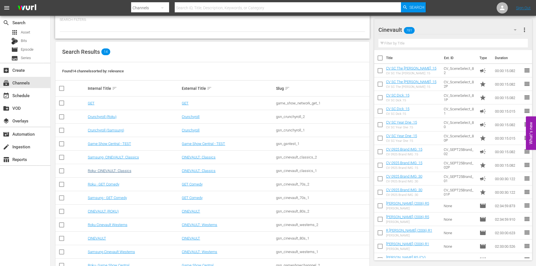
scroll to position [61, 0]
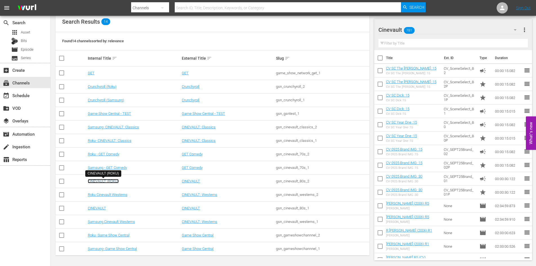
click at [109, 179] on link "CINEVAULT (ROKU)" at bounding box center [103, 181] width 31 height 4
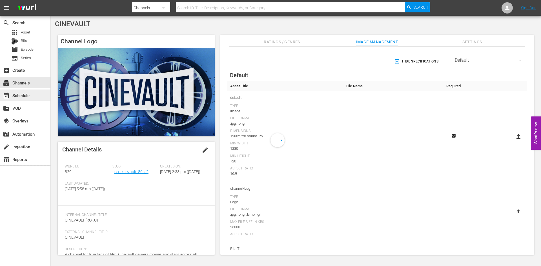
click at [36, 97] on div "event_available Schedule" at bounding box center [25, 95] width 50 height 11
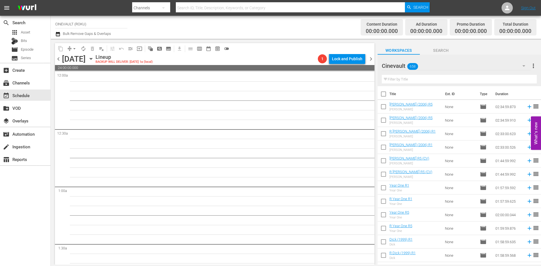
click at [94, 56] on icon "button" at bounding box center [91, 59] width 6 height 6
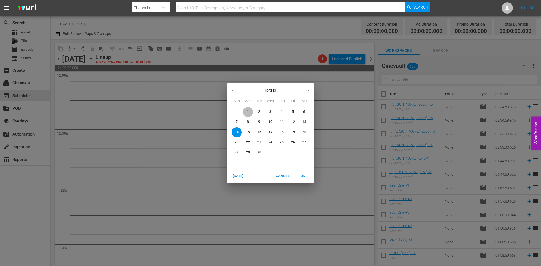
click at [249, 116] on button "1" at bounding box center [248, 112] width 10 height 10
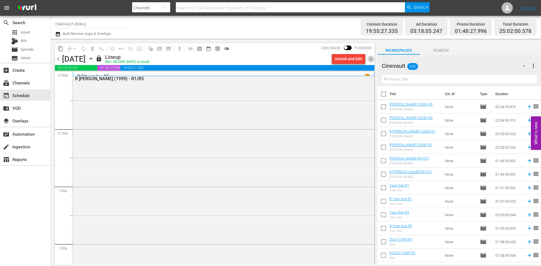
click at [371, 61] on span "chevron_right" at bounding box center [370, 58] width 7 height 7
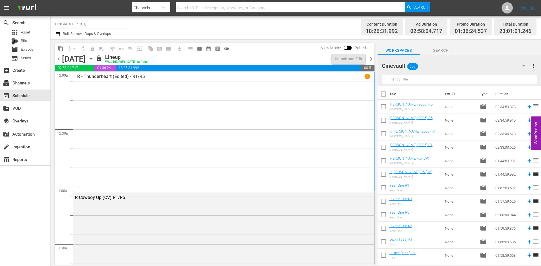
click at [371, 61] on span "chevron_right" at bounding box center [370, 58] width 7 height 7
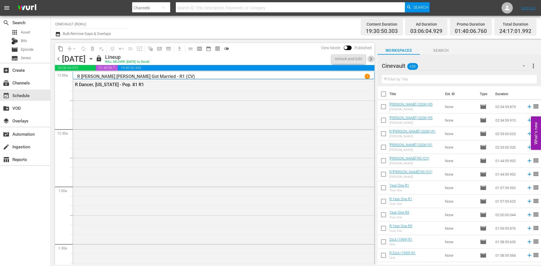
click at [371, 61] on span "chevron_right" at bounding box center [370, 58] width 7 height 7
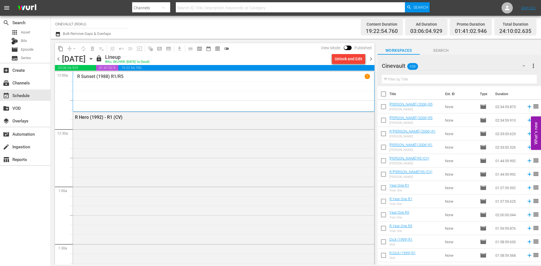
click at [371, 61] on span "chevron_right" at bounding box center [370, 58] width 7 height 7
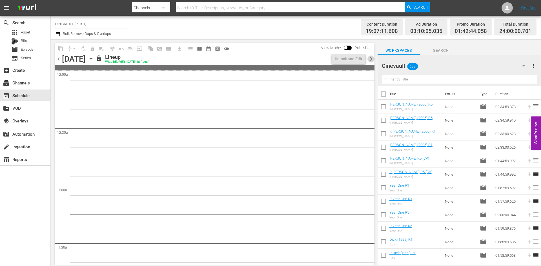
click at [371, 61] on span "chevron_right" at bounding box center [370, 58] width 7 height 7
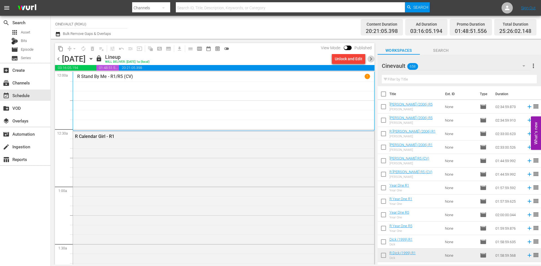
click at [371, 61] on span "chevron_right" at bounding box center [370, 58] width 7 height 7
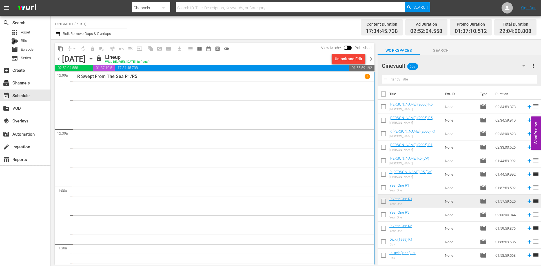
click at [367, 58] on span "chevron_right" at bounding box center [370, 58] width 7 height 7
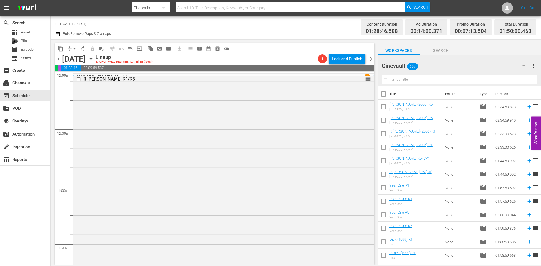
click at [58, 58] on span "chevron_left" at bounding box center [58, 58] width 7 height 7
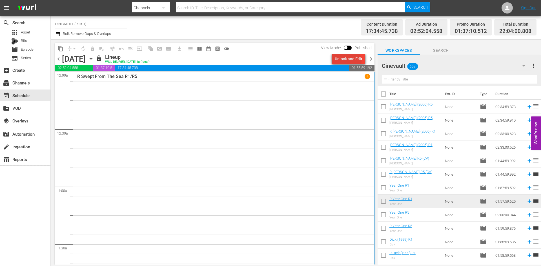
click at [349, 61] on div "Unlock and Edit" at bounding box center [348, 59] width 28 height 10
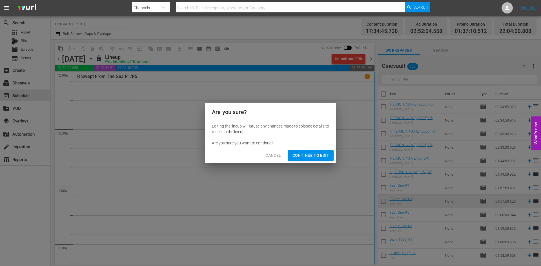
click at [324, 153] on span "Continue to Edit" at bounding box center [310, 155] width 37 height 7
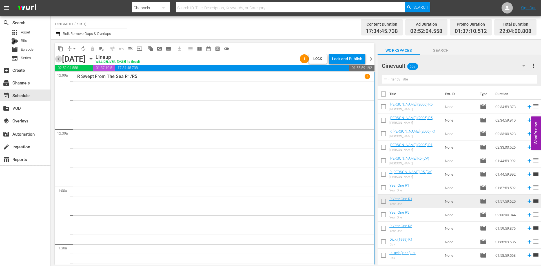
click at [60, 61] on span "chevron_left" at bounding box center [58, 58] width 7 height 7
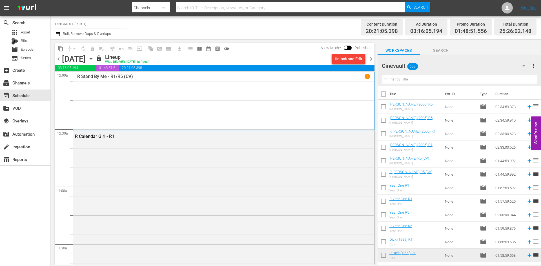
click at [348, 62] on div "Unlock and Edit" at bounding box center [348, 59] width 28 height 10
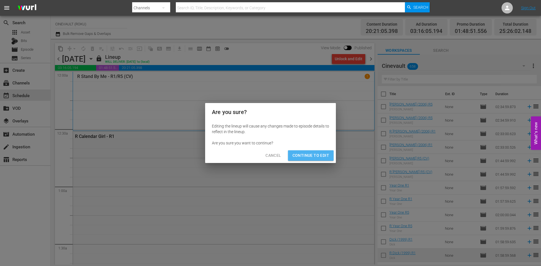
click at [323, 156] on span "Continue to Edit" at bounding box center [310, 155] width 37 height 7
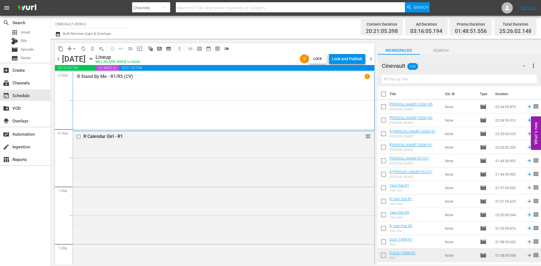
click at [60, 58] on span "chevron_left" at bounding box center [58, 58] width 7 height 7
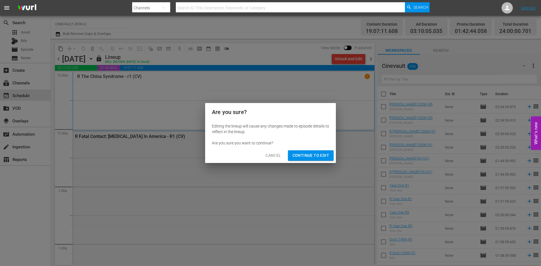
click at [314, 156] on span "Continue to Edit" at bounding box center [310, 155] width 37 height 7
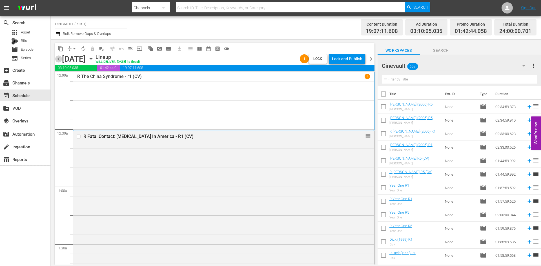
click at [59, 59] on span "chevron_left" at bounding box center [58, 58] width 7 height 7
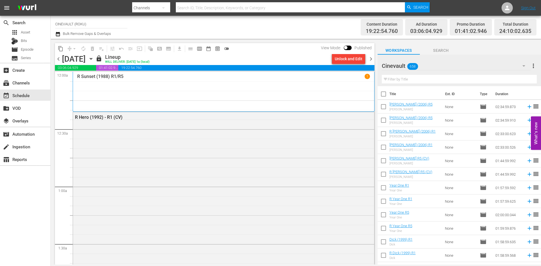
click at [356, 60] on div "Unlock and Edit" at bounding box center [348, 59] width 28 height 10
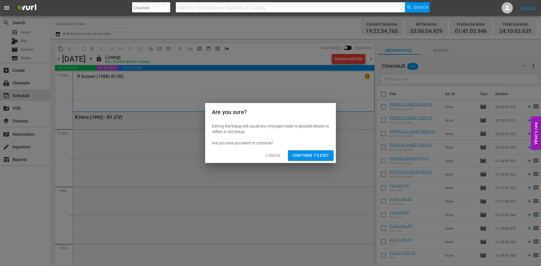
click at [324, 151] on button "Continue to Edit" at bounding box center [311, 155] width 46 height 10
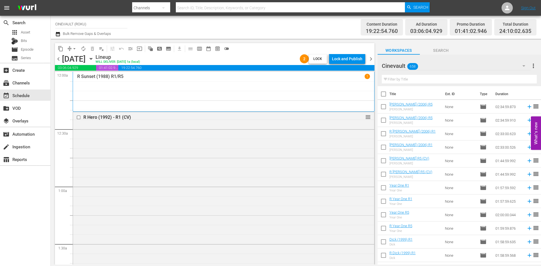
click at [59, 57] on span "chevron_left" at bounding box center [58, 58] width 7 height 7
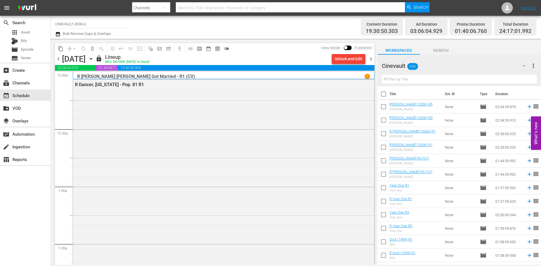
click at [351, 61] on div "Unlock and Edit" at bounding box center [348, 59] width 28 height 10
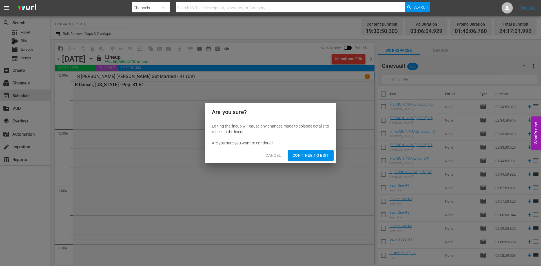
click at [316, 156] on span "Continue to Edit" at bounding box center [310, 155] width 37 height 7
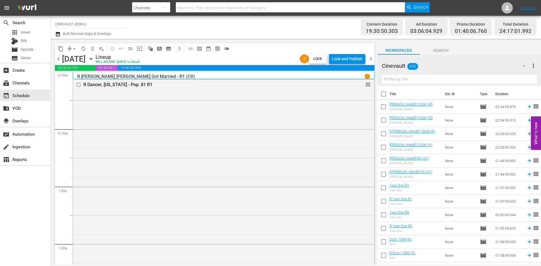
click at [57, 60] on span "chevron_left" at bounding box center [58, 58] width 7 height 7
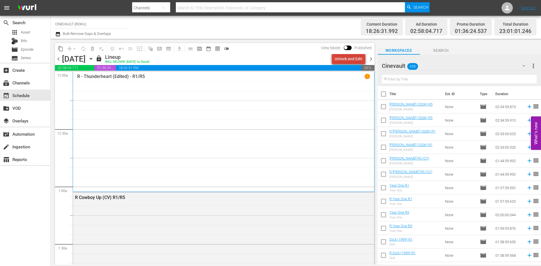
click at [353, 61] on div "Unlock and Edit" at bounding box center [348, 59] width 28 height 10
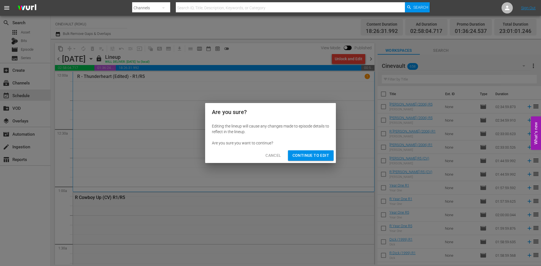
click at [307, 161] on div "Cancel Continue to Edit" at bounding box center [270, 155] width 131 height 15
click at [307, 155] on span "Continue to Edit" at bounding box center [310, 155] width 37 height 7
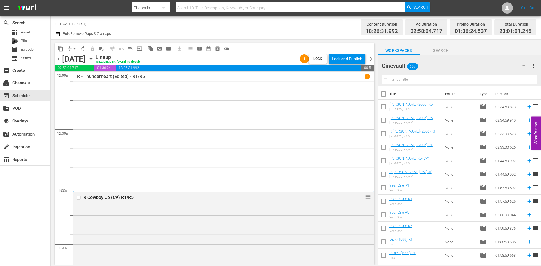
click at [61, 59] on span "chevron_left" at bounding box center [58, 58] width 7 height 7
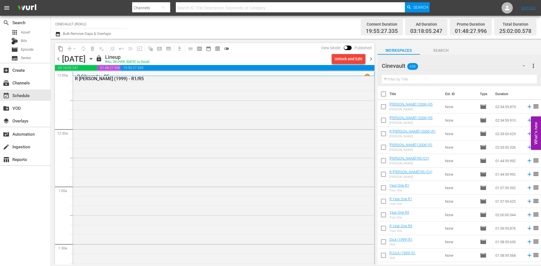
click at [358, 60] on div "Unlock and Edit" at bounding box center [348, 59] width 28 height 10
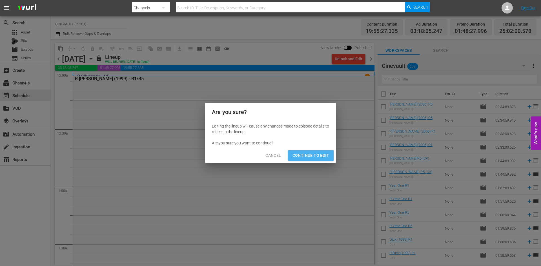
click at [322, 157] on span "Continue to Edit" at bounding box center [310, 155] width 37 height 7
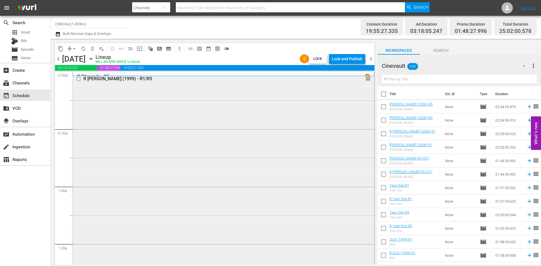
click at [264, 162] on div "R [PERSON_NAME] (1999) - R1/R5 reorder" at bounding box center [223, 201] width 301 height 257
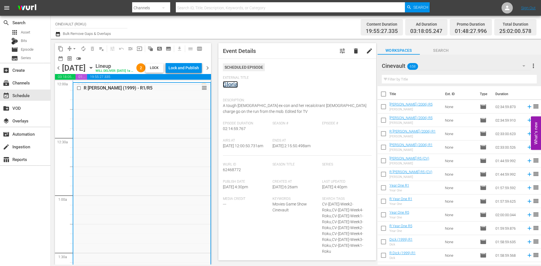
click at [230, 83] on link "Gloria" at bounding box center [230, 84] width 15 height 7
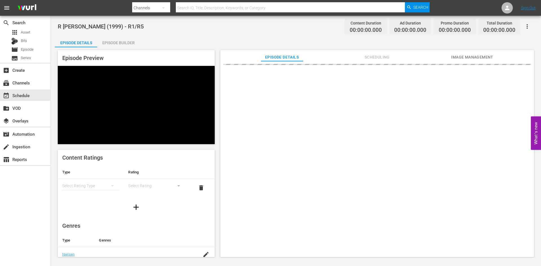
click at [129, 46] on div "Episode Builder" at bounding box center [118, 43] width 42 height 14
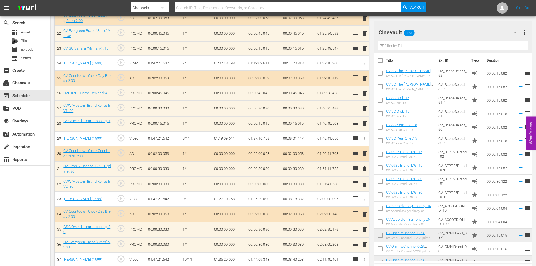
scroll to position [522, 0]
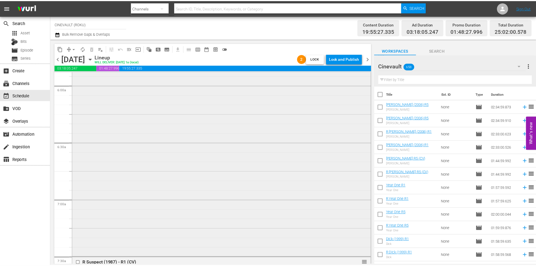
scroll to position [788, 0]
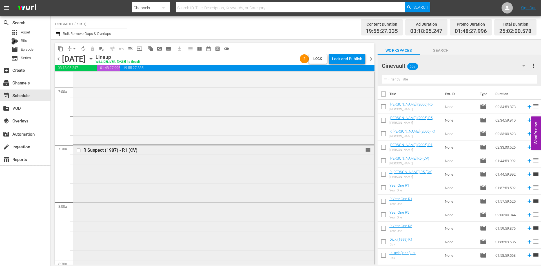
click at [278, 198] on div "R Suspect (1987) - R1 (CV) reorder" at bounding box center [223, 253] width 301 height 217
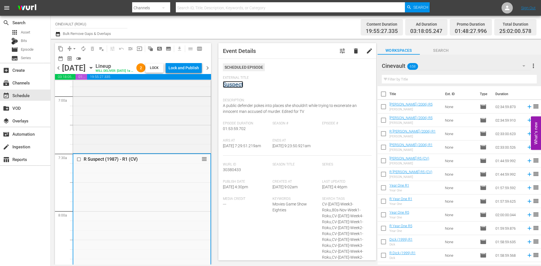
click at [236, 82] on link "Suspect" at bounding box center [233, 84] width 20 height 7
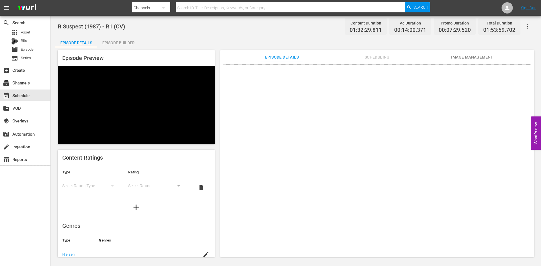
click at [114, 46] on div "Episode Builder" at bounding box center [118, 43] width 42 height 14
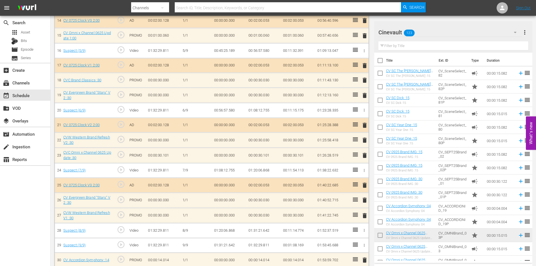
scroll to position [383, 0]
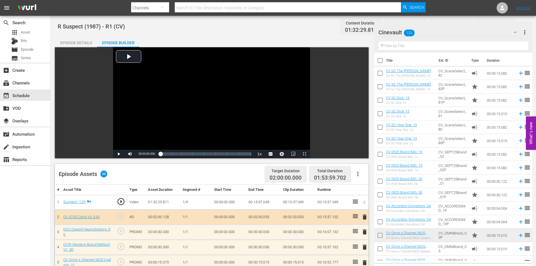
scroll to position [383, 0]
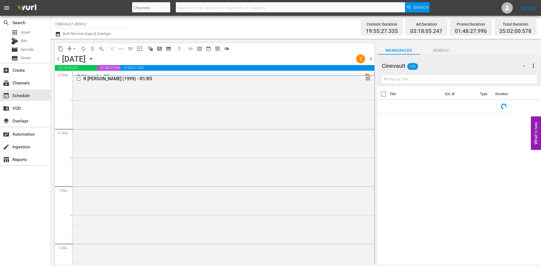
click at [94, 63] on div "Monday, September 1st September 1st" at bounding box center [78, 58] width 32 height 9
click at [94, 58] on icon "button" at bounding box center [91, 59] width 6 height 6
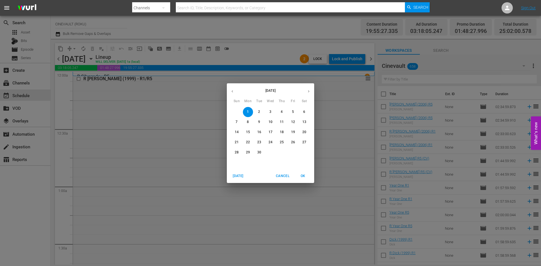
click at [276, 110] on div "4" at bounding box center [281, 112] width 11 height 10
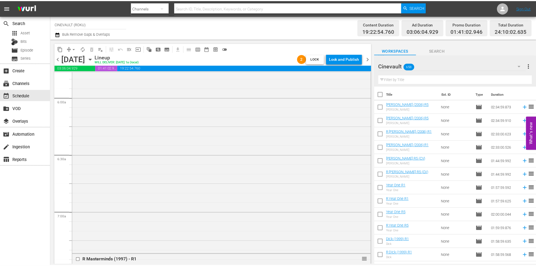
scroll to position [581, 0]
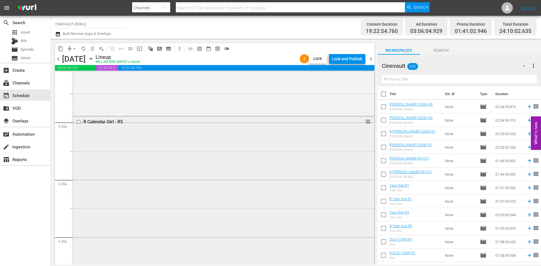
click at [230, 182] on div "R Calendar Girl - R5 reorder" at bounding box center [223, 226] width 301 height 218
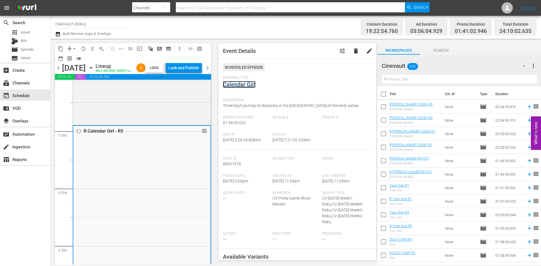
click at [248, 86] on link "Calendar Girl" at bounding box center [239, 84] width 33 height 7
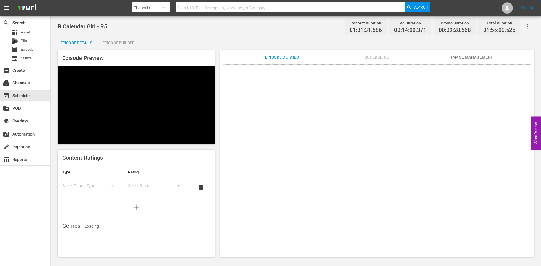
click at [119, 45] on div "Episode Builder" at bounding box center [118, 43] width 42 height 14
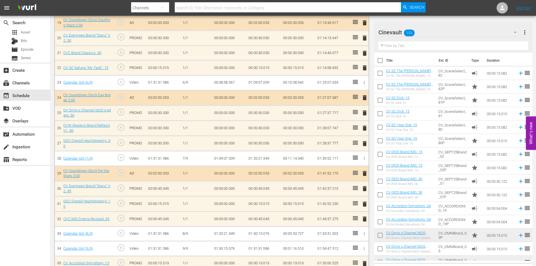
scroll to position [461, 0]
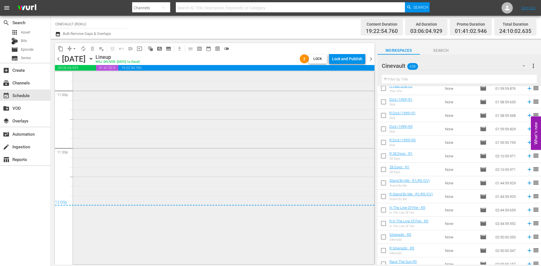
scroll to position [141, 0]
click at [369, 60] on span "chevron_right" at bounding box center [370, 58] width 7 height 7
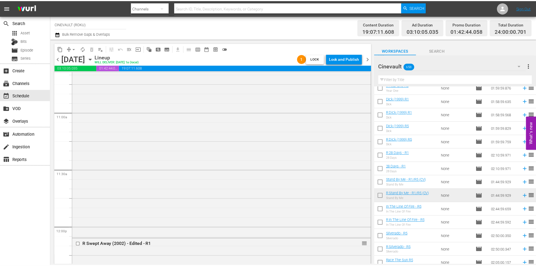
scroll to position [1140, 0]
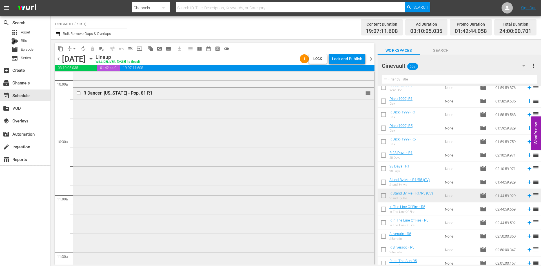
click at [286, 143] on div "R Dancer, Texas - Pop. 81 R1 reorder" at bounding box center [223, 204] width 301 height 232
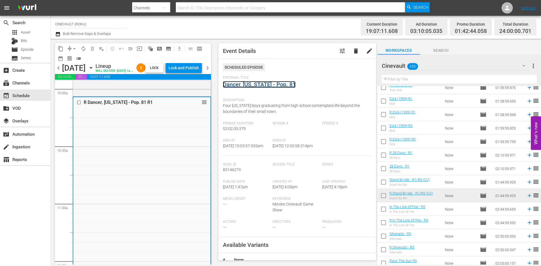
click at [275, 82] on link "Dancer, [US_STATE] - Pop. 81" at bounding box center [259, 84] width 73 height 7
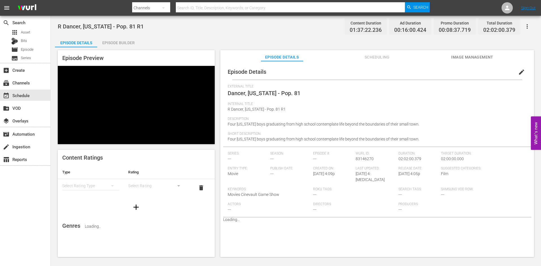
click at [122, 39] on div "Episode Builder" at bounding box center [118, 43] width 42 height 14
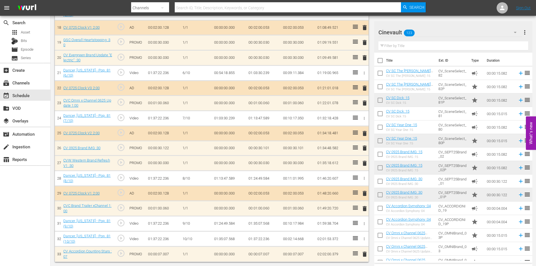
scroll to position [430, 0]
click at [27, 95] on div "event_available Schedule" at bounding box center [16, 94] width 32 height 5
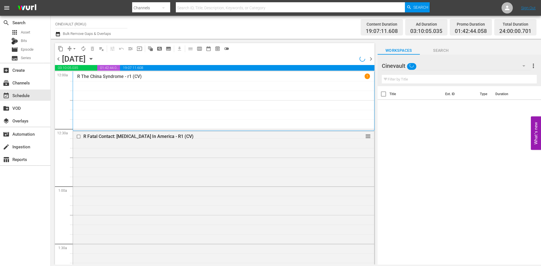
click at [94, 63] on div "Friday, September 5th September 5th" at bounding box center [78, 58] width 32 height 9
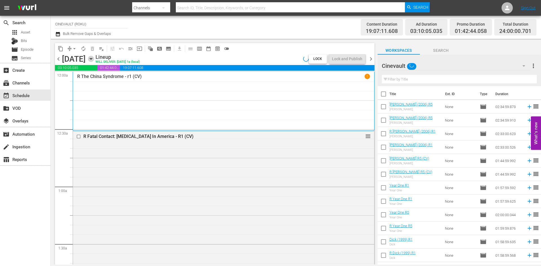
click at [94, 57] on icon "button" at bounding box center [91, 59] width 6 height 6
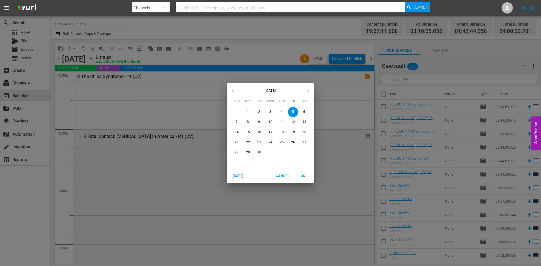
click at [249, 113] on p "1" at bounding box center [248, 112] width 2 height 5
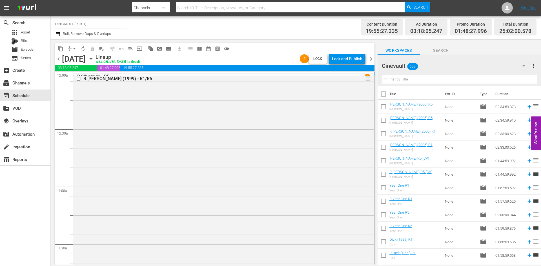
click at [350, 57] on div "Lock and Publish" at bounding box center [347, 59] width 30 height 10
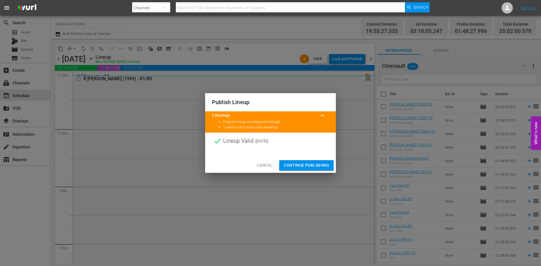
click at [326, 164] on span "Continue Publishing" at bounding box center [306, 165] width 45 height 7
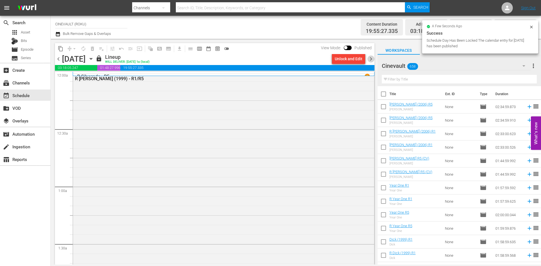
click at [371, 60] on span "chevron_right" at bounding box center [370, 58] width 7 height 7
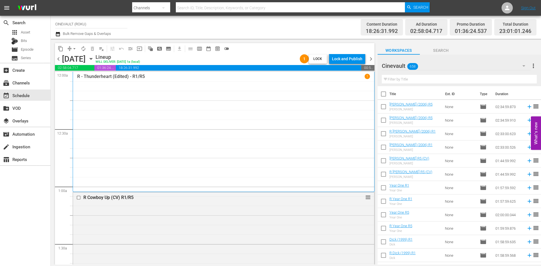
click at [357, 62] on div "Lock and Publish" at bounding box center [347, 59] width 30 height 10
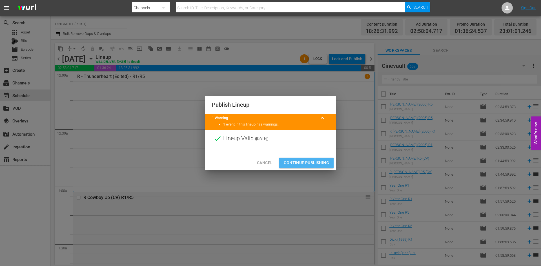
click at [328, 162] on span "Continue Publishing" at bounding box center [306, 162] width 45 height 7
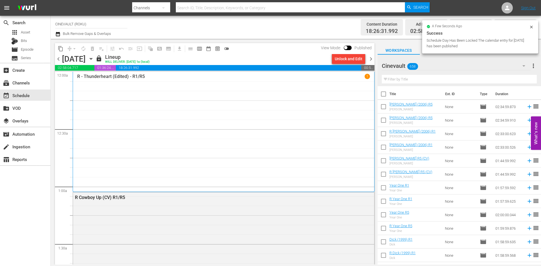
click at [373, 63] on div "chevron_left Tuesday, September 2nd September 2nd lock Lineup WILL DELIVER: 9/1…" at bounding box center [214, 59] width 319 height 11
click at [373, 59] on span "chevron_right" at bounding box center [370, 58] width 7 height 7
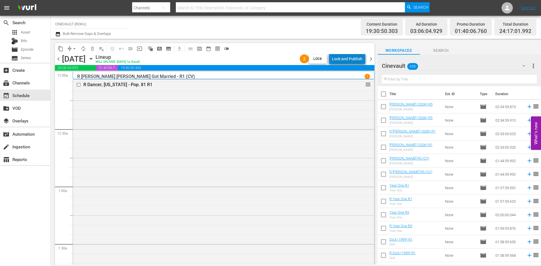
click at [358, 59] on div "Lock and Publish" at bounding box center [347, 59] width 30 height 10
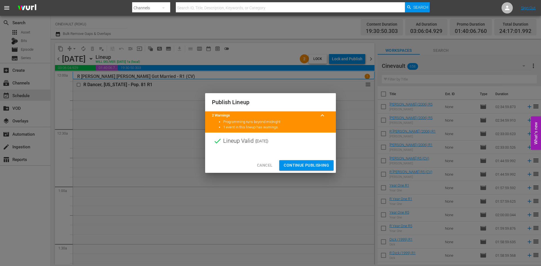
click at [317, 167] on span "Continue Publishing" at bounding box center [306, 165] width 45 height 7
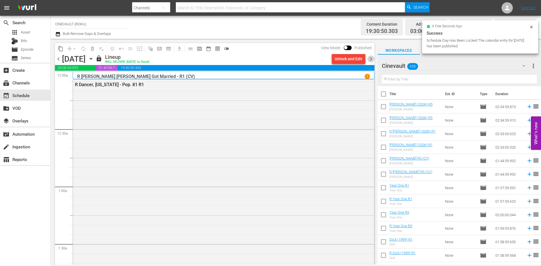
click at [373, 57] on span "chevron_right" at bounding box center [370, 58] width 7 height 7
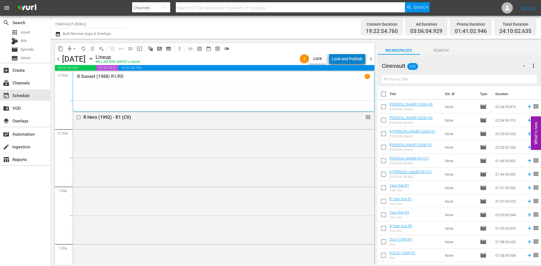
click at [359, 58] on div "Lock and Publish" at bounding box center [347, 59] width 30 height 10
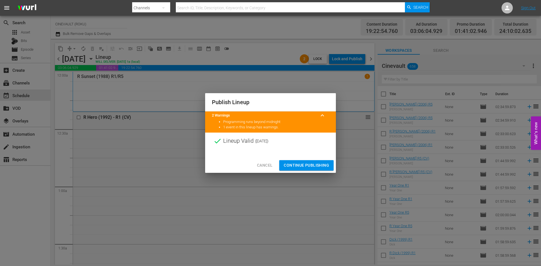
click at [320, 160] on div "Cancel Continue Publishing" at bounding box center [270, 165] width 131 height 15
click at [322, 162] on span "Continue Publishing" at bounding box center [306, 165] width 45 height 7
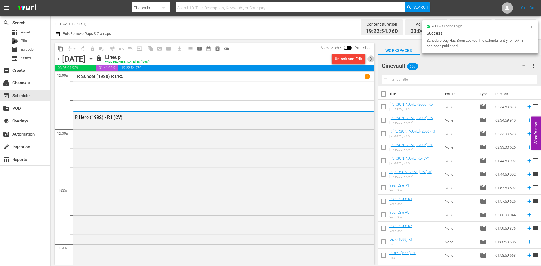
click at [368, 60] on span "chevron_right" at bounding box center [370, 58] width 7 height 7
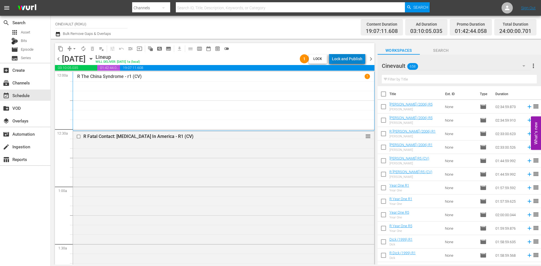
click at [359, 56] on div "Lock and Publish" at bounding box center [347, 59] width 30 height 10
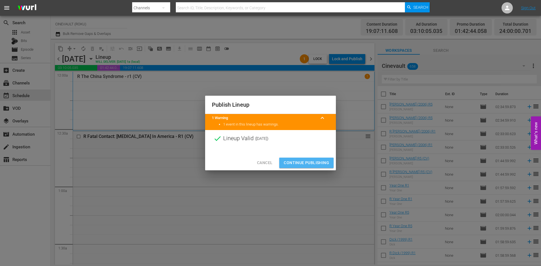
click at [311, 165] on span "Continue Publishing" at bounding box center [306, 162] width 45 height 7
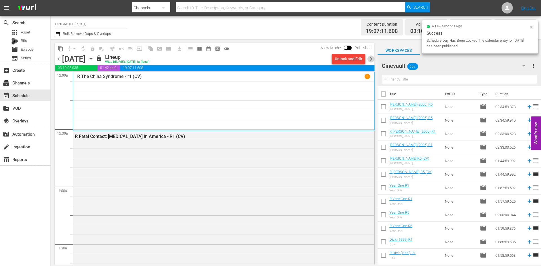
click at [369, 60] on span "chevron_right" at bounding box center [370, 58] width 7 height 7
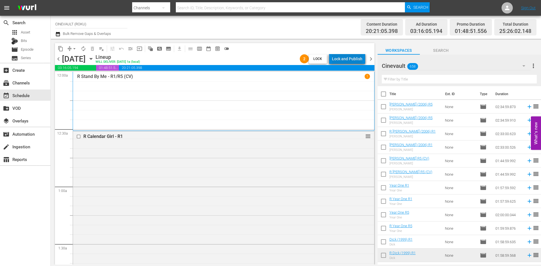
click at [351, 58] on div "Lock and Publish" at bounding box center [347, 59] width 30 height 10
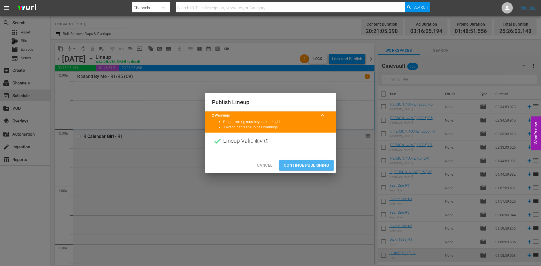
click at [326, 166] on span "Continue Publishing" at bounding box center [306, 165] width 45 height 7
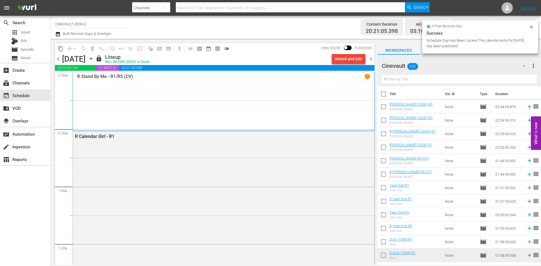
click at [371, 61] on span "chevron_right" at bounding box center [370, 58] width 7 height 7
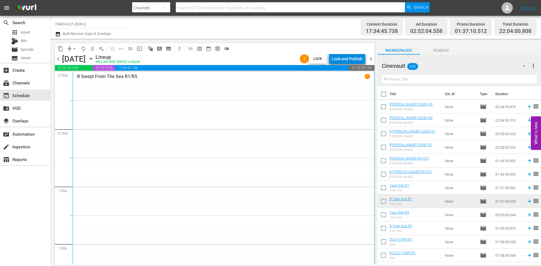
click at [358, 61] on div "Lock and Publish" at bounding box center [347, 59] width 30 height 10
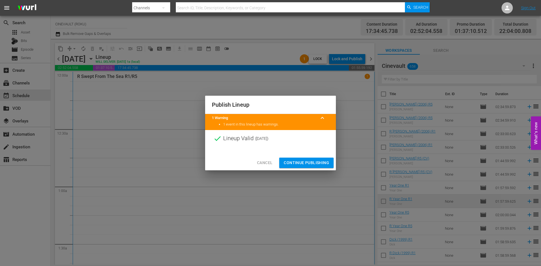
click at [328, 163] on span "Continue Publishing" at bounding box center [306, 162] width 45 height 7
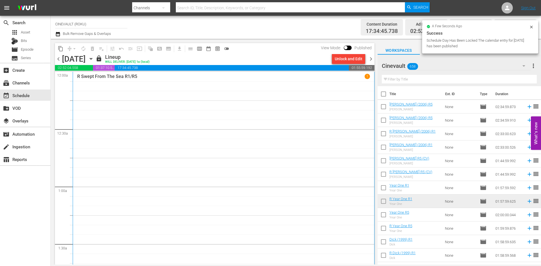
click at [374, 59] on span "chevron_right" at bounding box center [370, 58] width 7 height 7
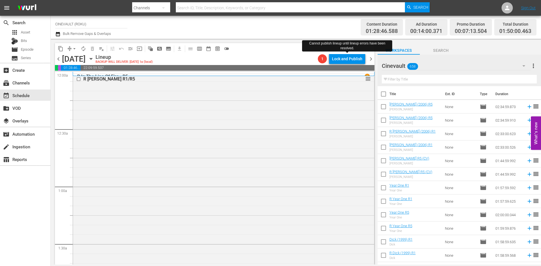
click at [362, 60] on div "Lock and Publish" at bounding box center [347, 59] width 30 height 10
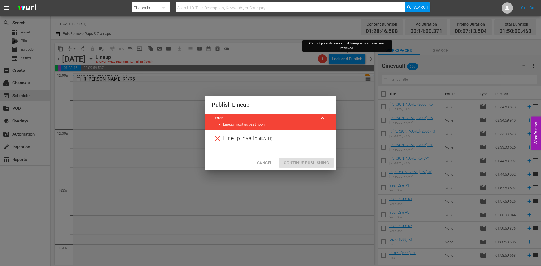
click at [271, 164] on span "Cancel" at bounding box center [264, 162] width 15 height 7
